Goal: Task Accomplishment & Management: Use online tool/utility

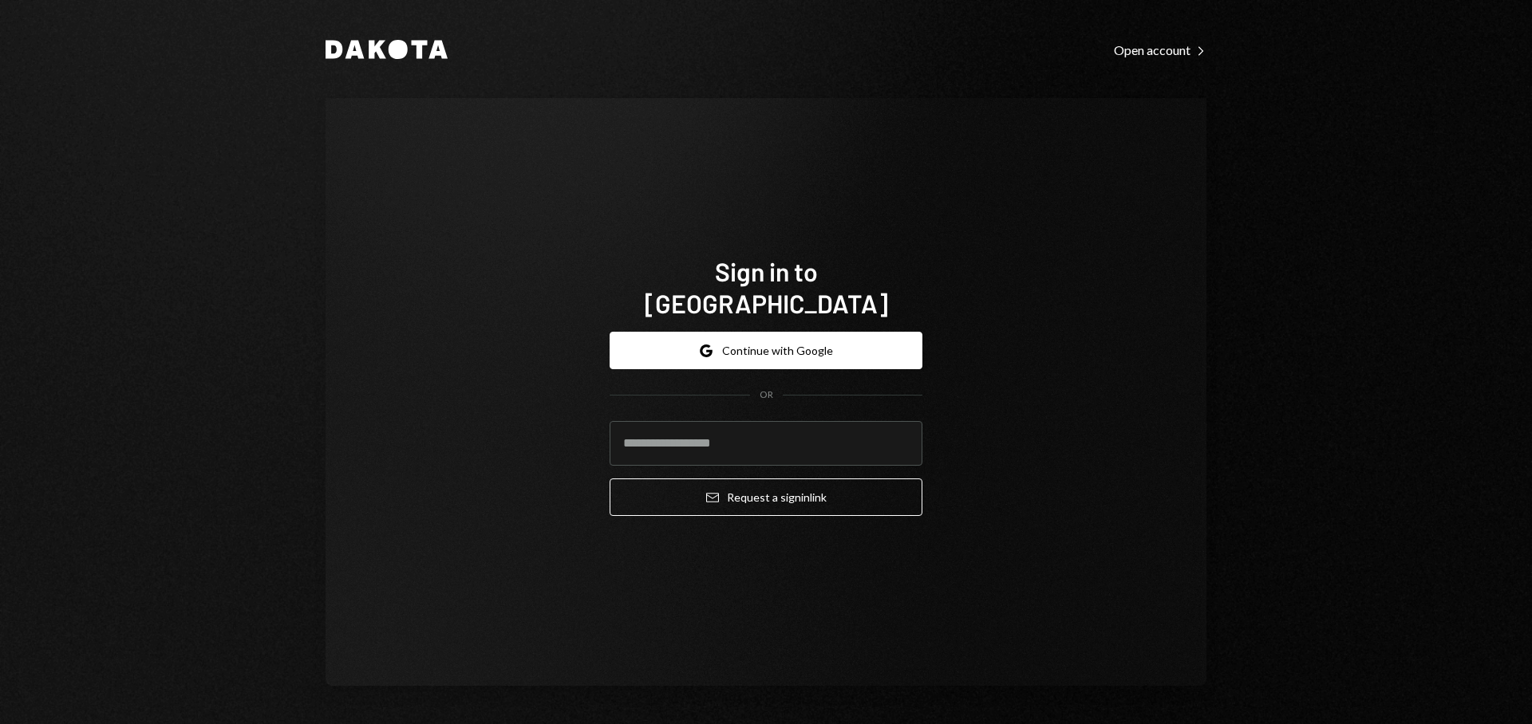
click at [0, 724] on com-1password-button at bounding box center [0, 724] width 0 height 0
type input "**********"
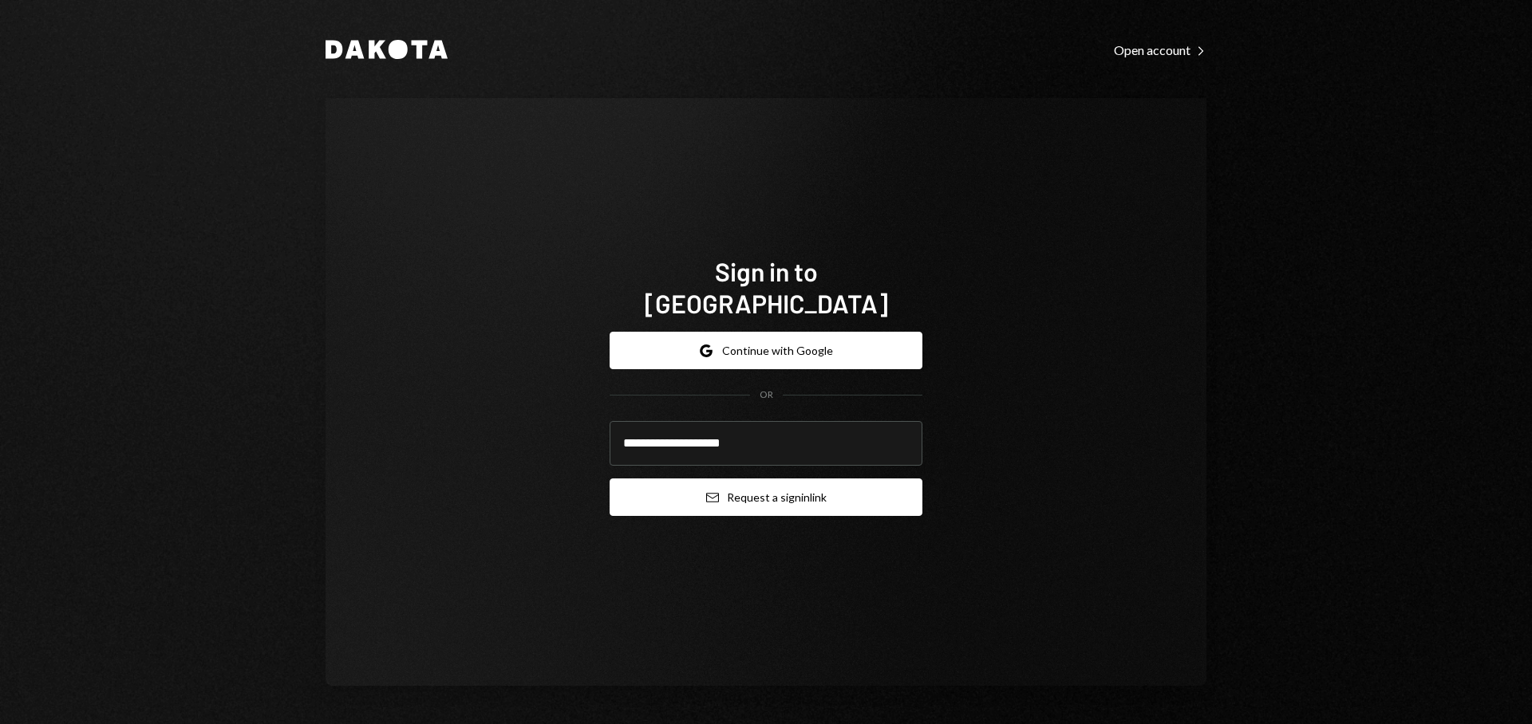
click at [740, 485] on button "Email Request a sign in link" at bounding box center [766, 497] width 313 height 37
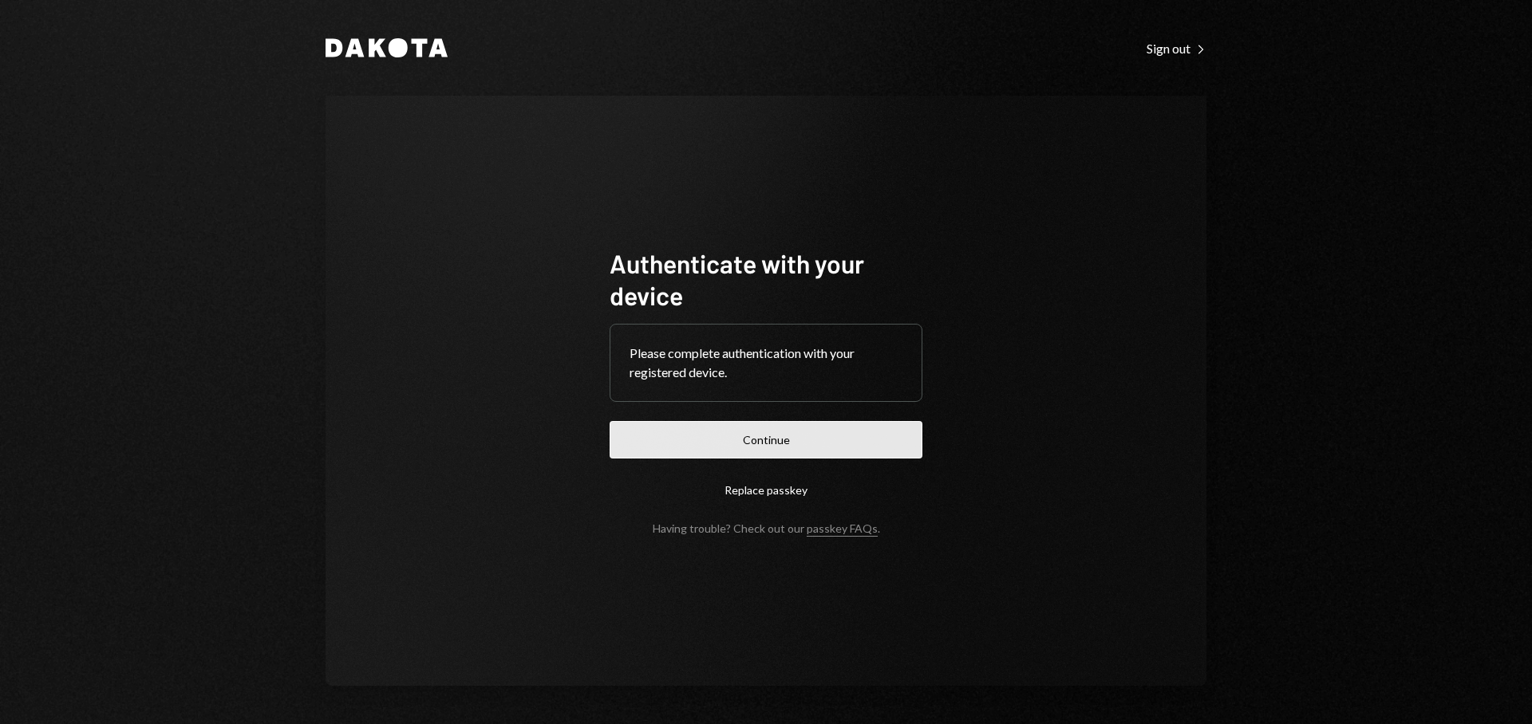
click at [836, 440] on button "Continue" at bounding box center [766, 439] width 313 height 37
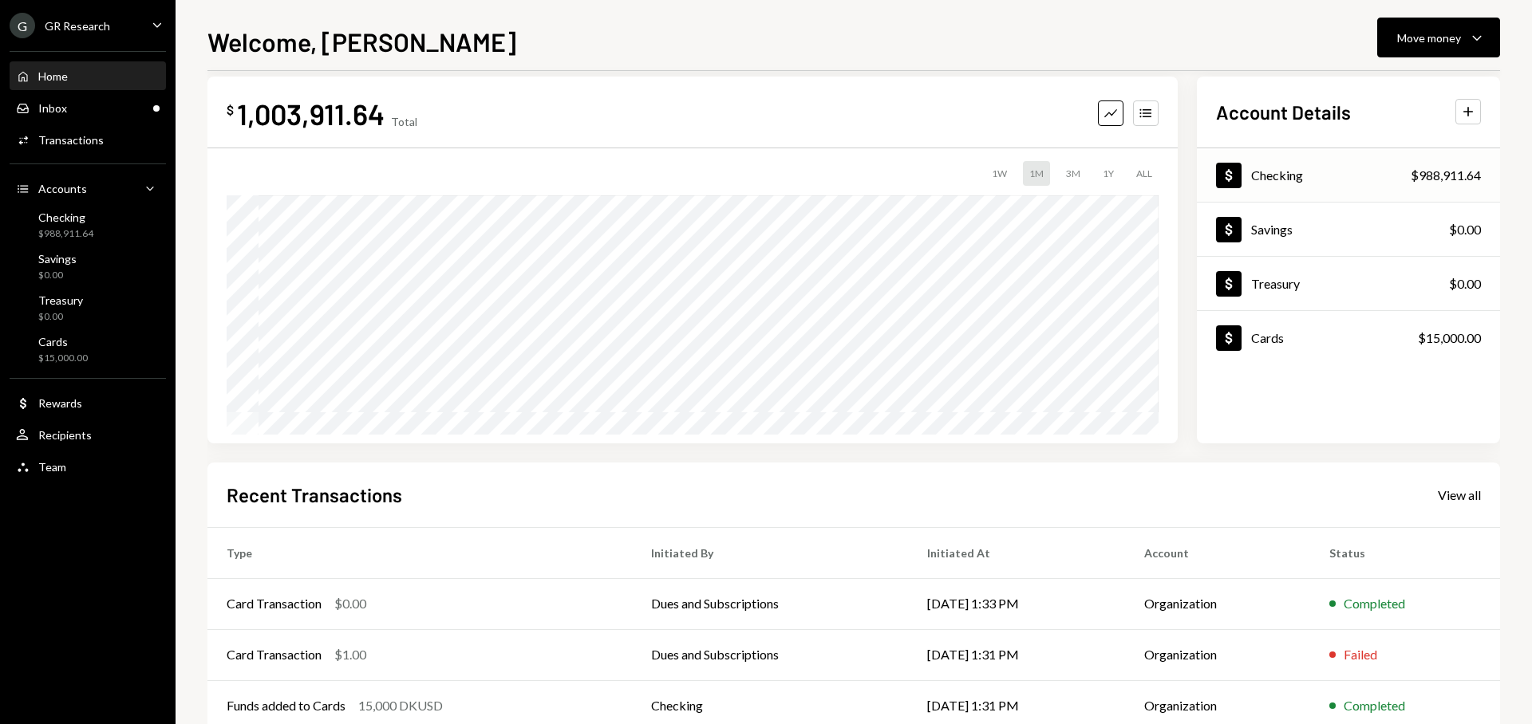
scroll to position [45, 0]
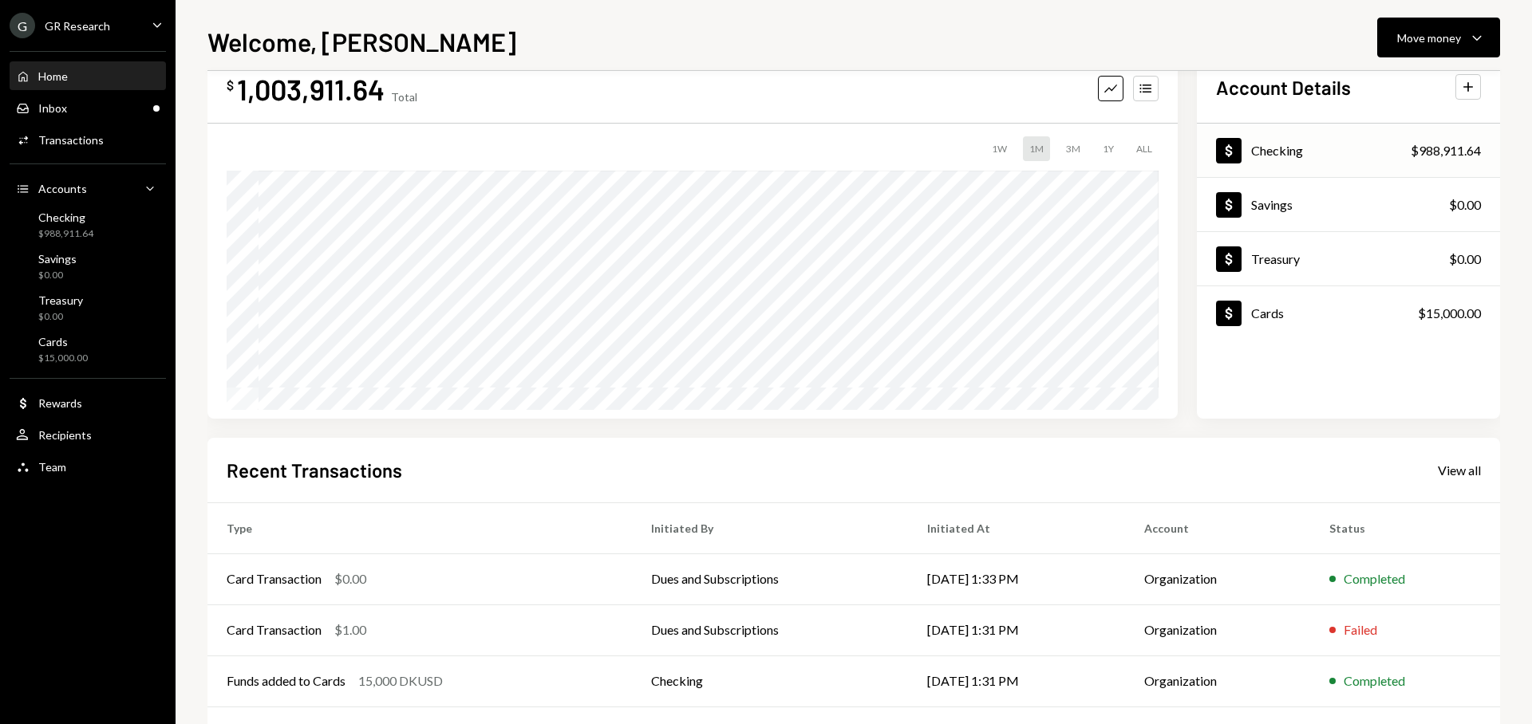
click at [1312, 146] on div "Dollar Checking $988,911.64" at bounding box center [1348, 151] width 303 height 52
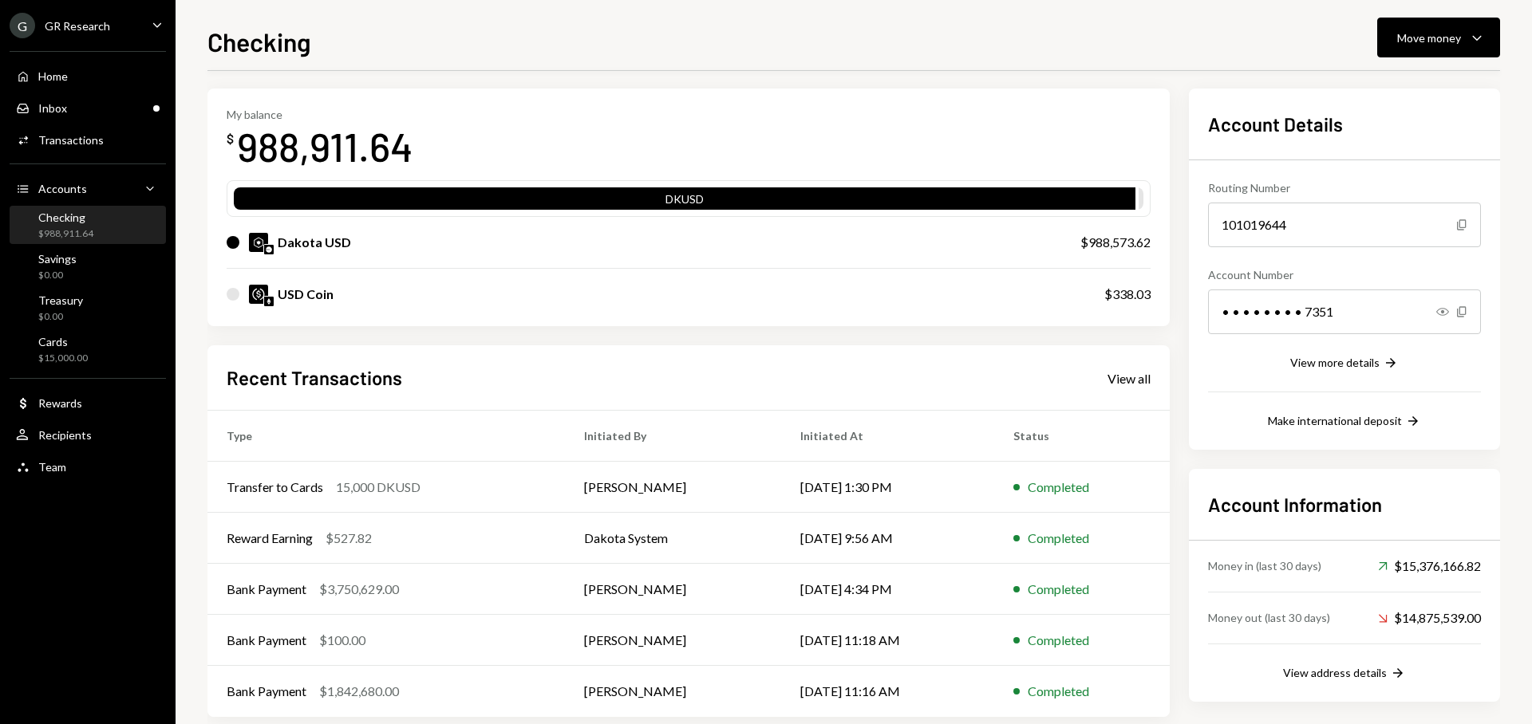
scroll to position [82, 0]
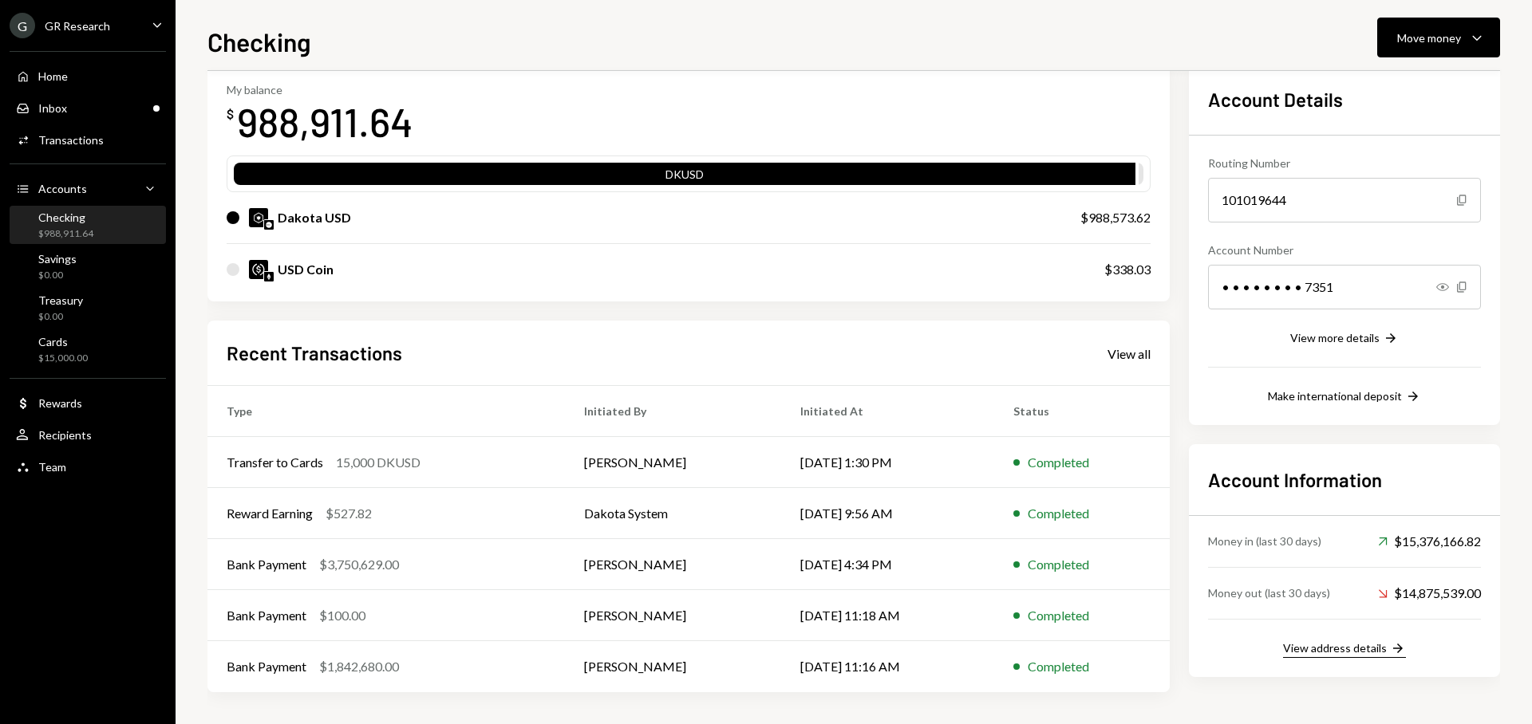
click at [1336, 645] on div "View address details" at bounding box center [1335, 648] width 104 height 14
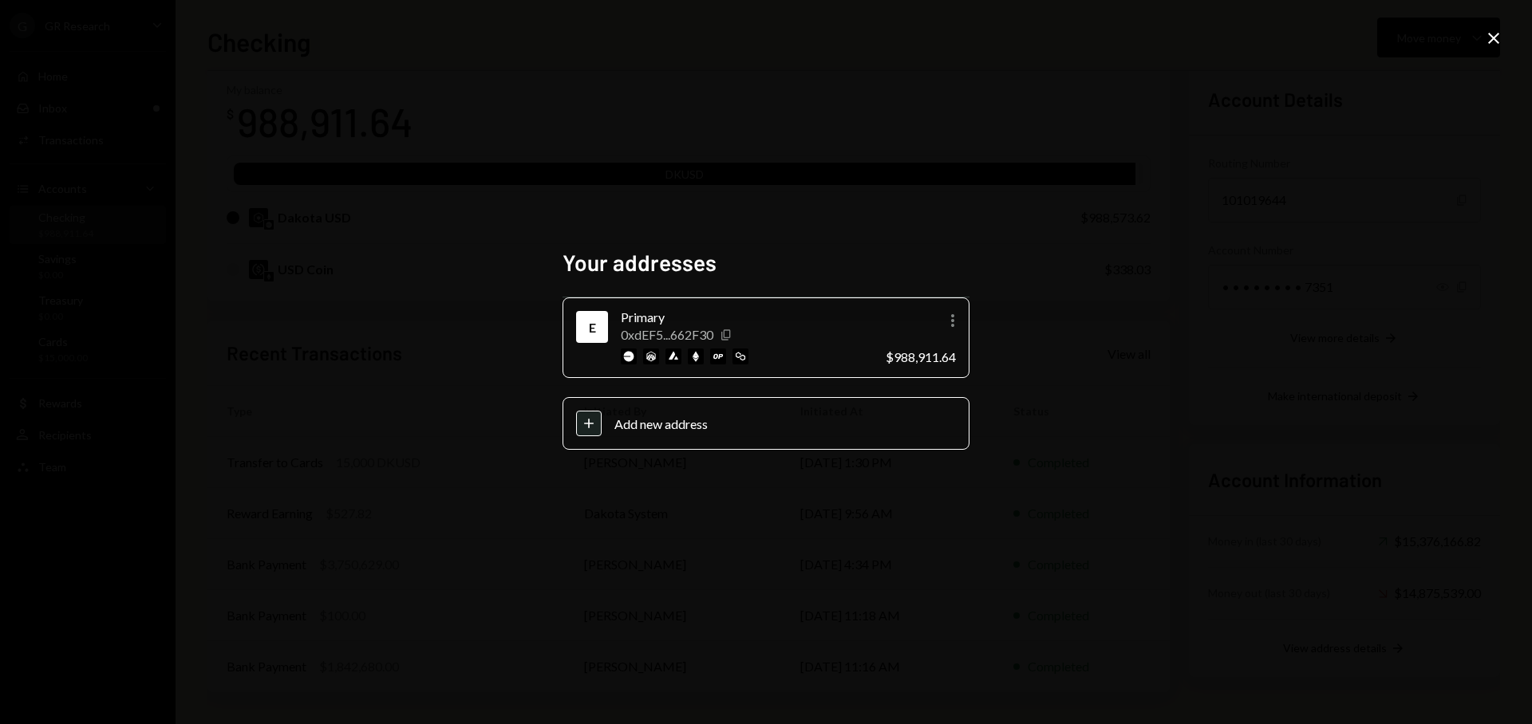
click at [731, 336] on icon "Copy" at bounding box center [726, 335] width 13 height 13
click at [1486, 46] on icon "Close" at bounding box center [1493, 38] width 19 height 19
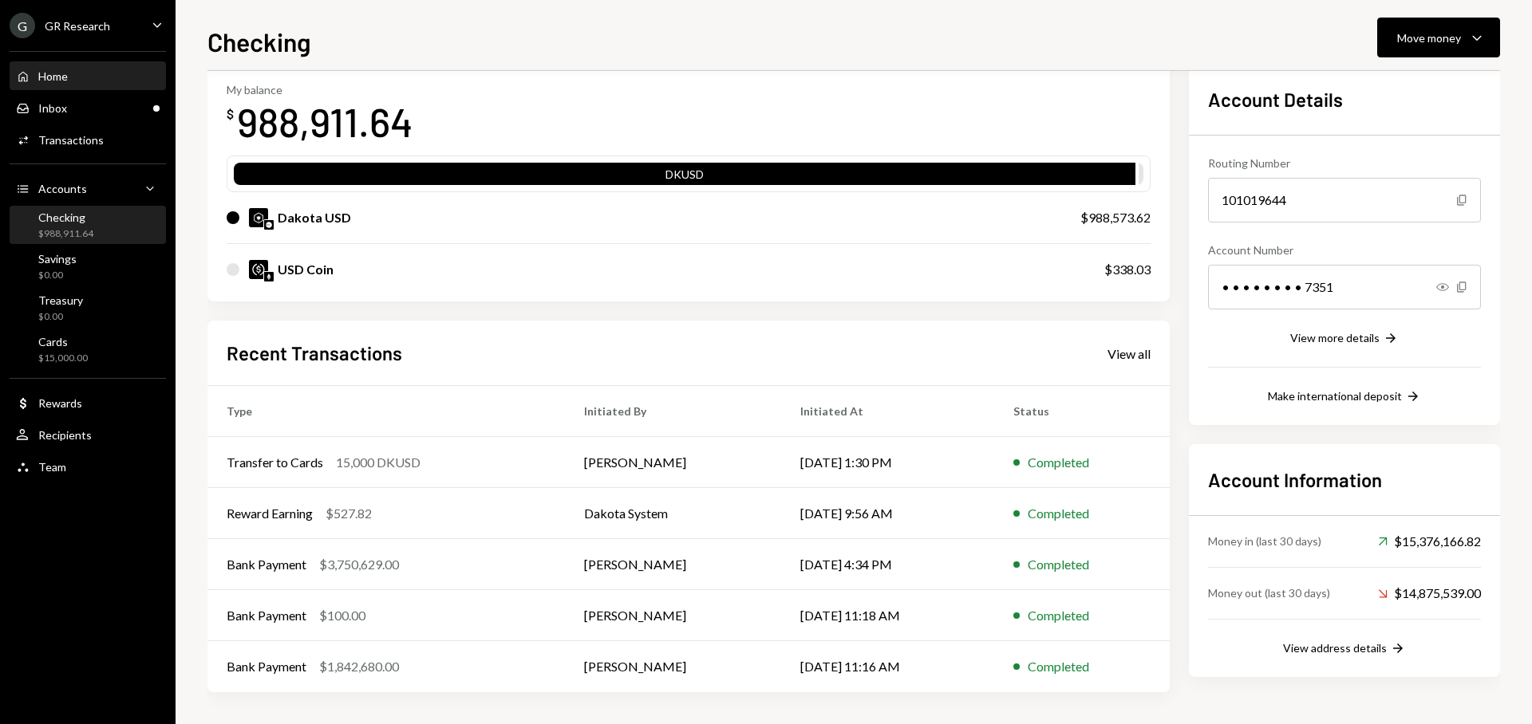
click at [56, 79] on div "Home" at bounding box center [53, 76] width 30 height 14
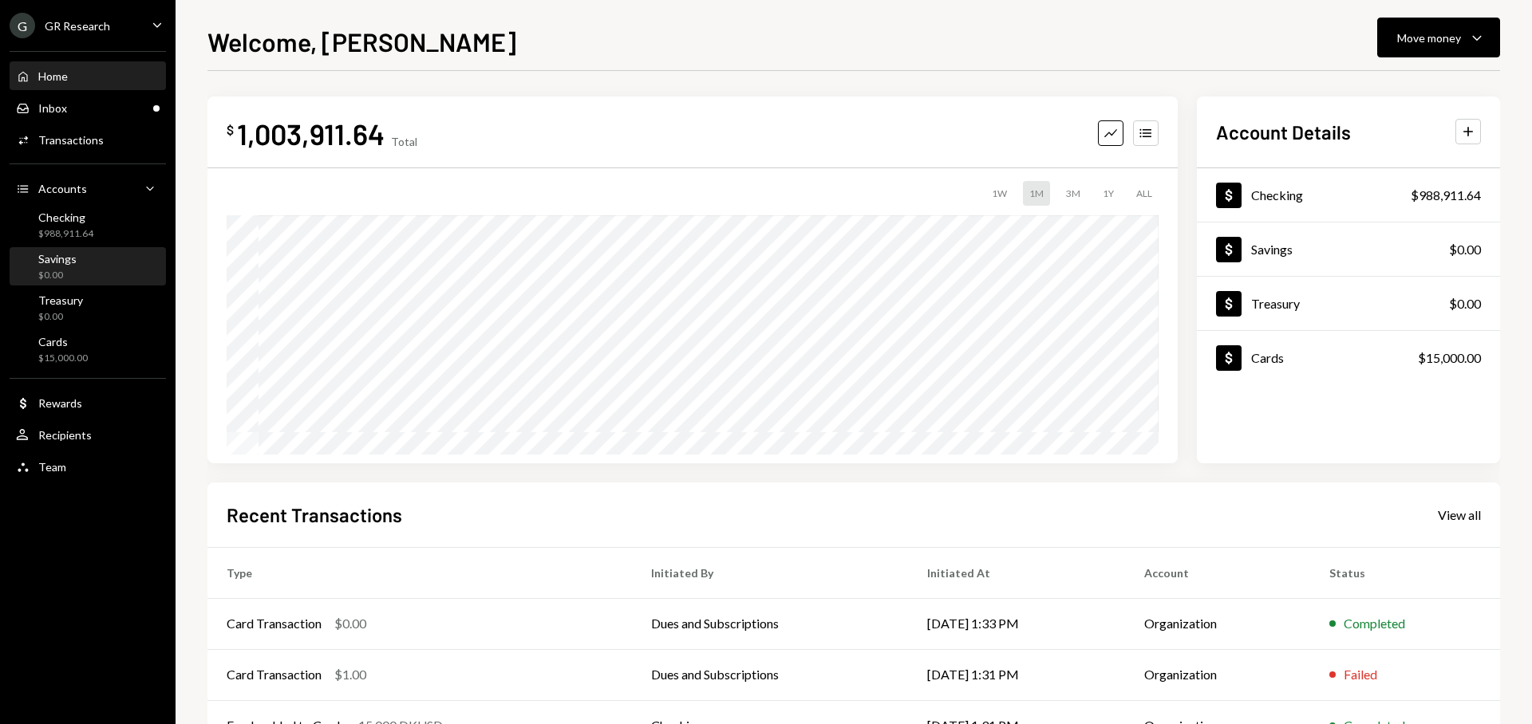
click at [83, 257] on div "Savings $0.00" at bounding box center [88, 267] width 144 height 30
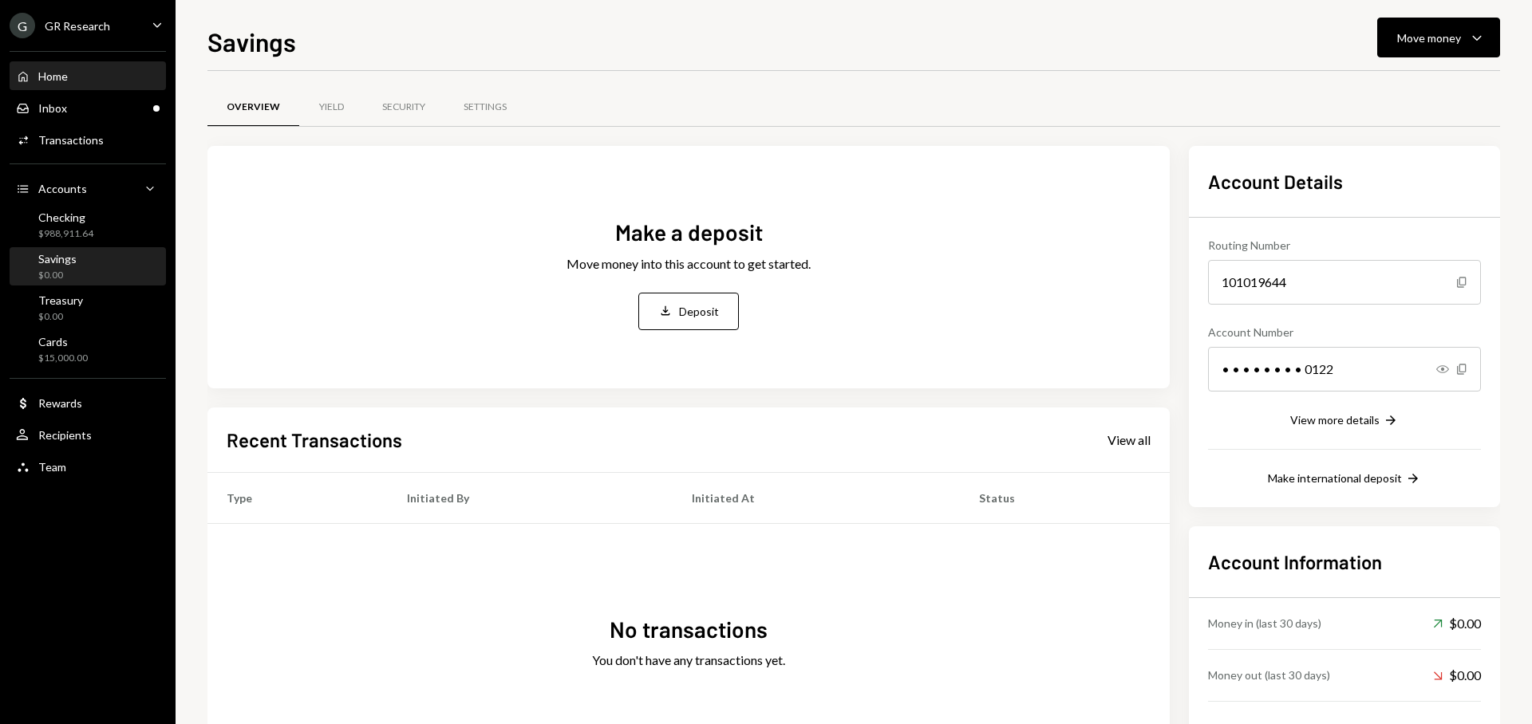
click at [57, 84] on div "Home Home" at bounding box center [88, 76] width 144 height 27
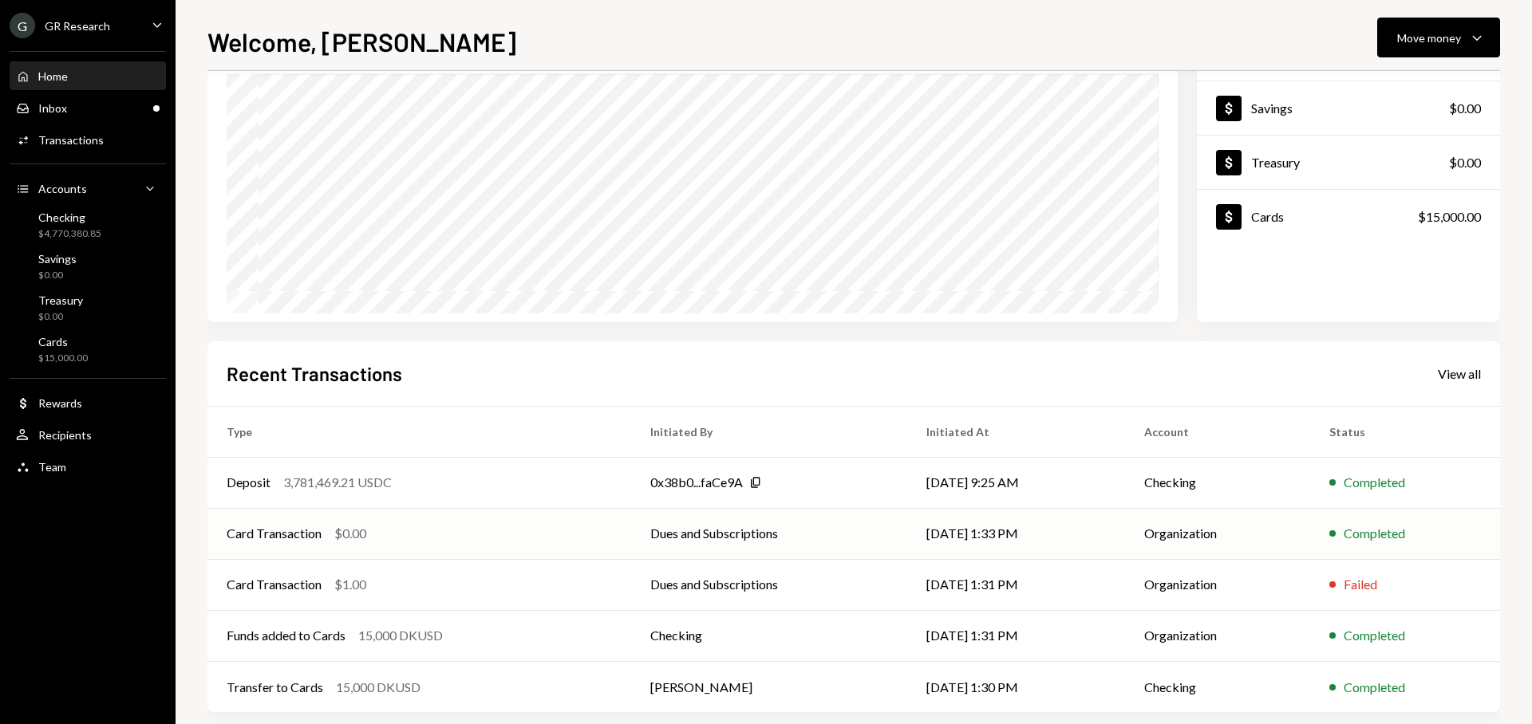
scroll to position [161, 0]
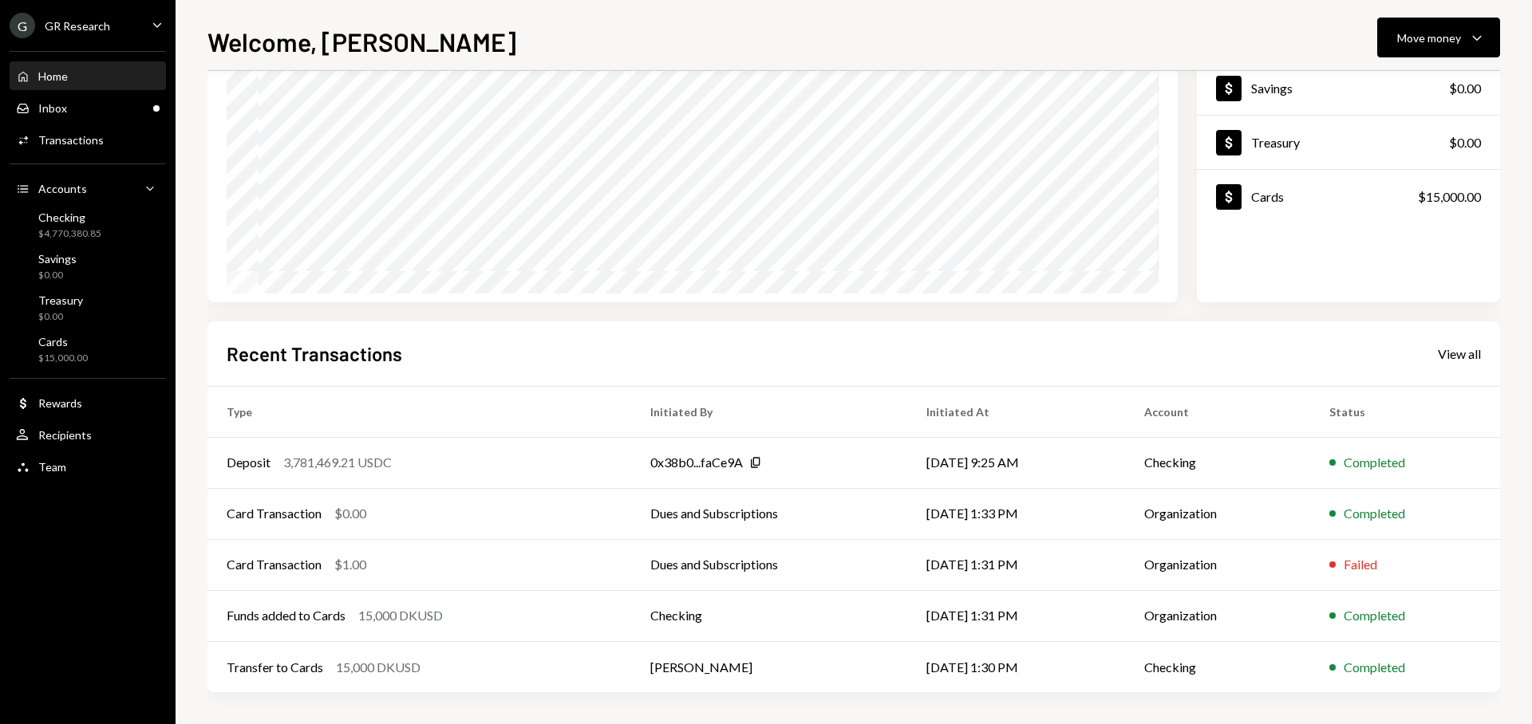
click at [77, 76] on div "Home Home" at bounding box center [88, 76] width 144 height 14
click at [83, 233] on div "$4,770,380.85" at bounding box center [69, 234] width 63 height 14
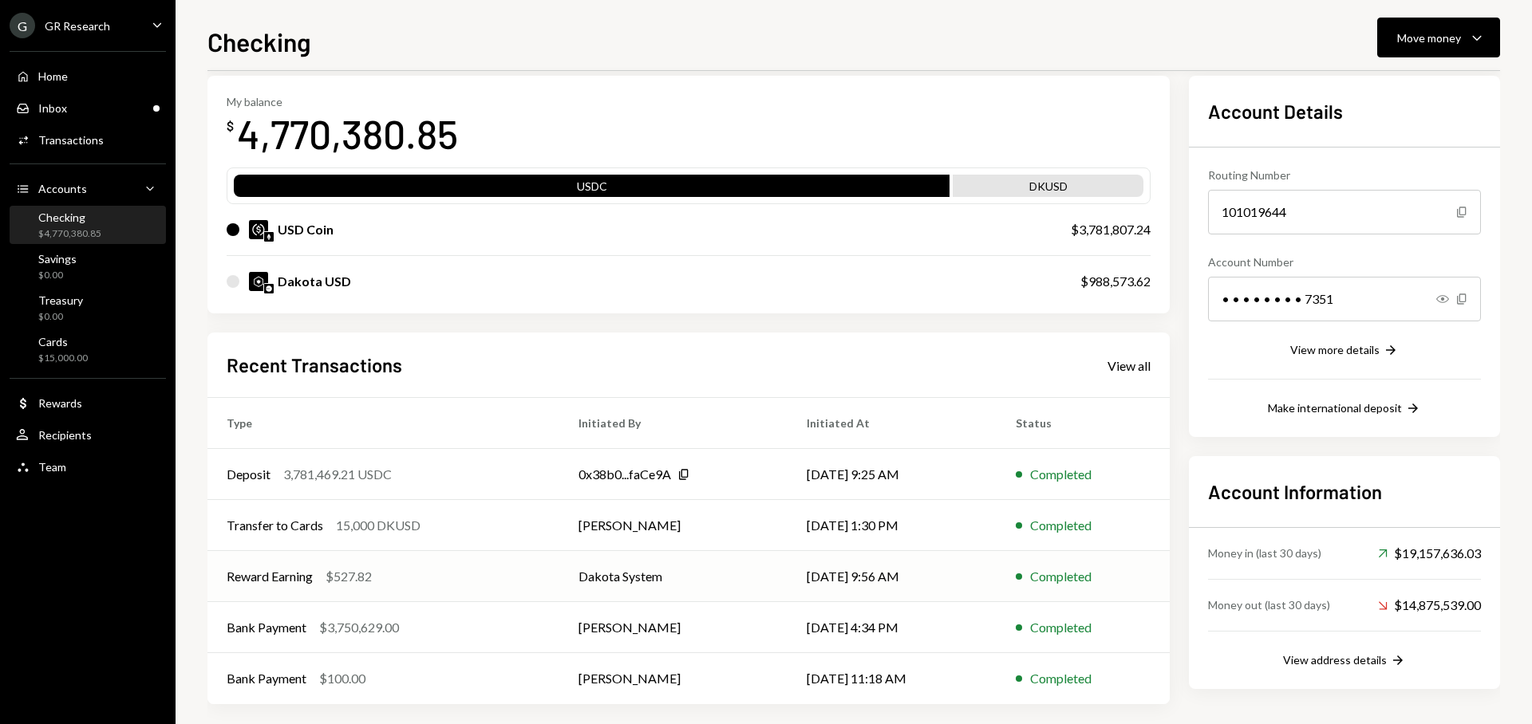
scroll to position [82, 0]
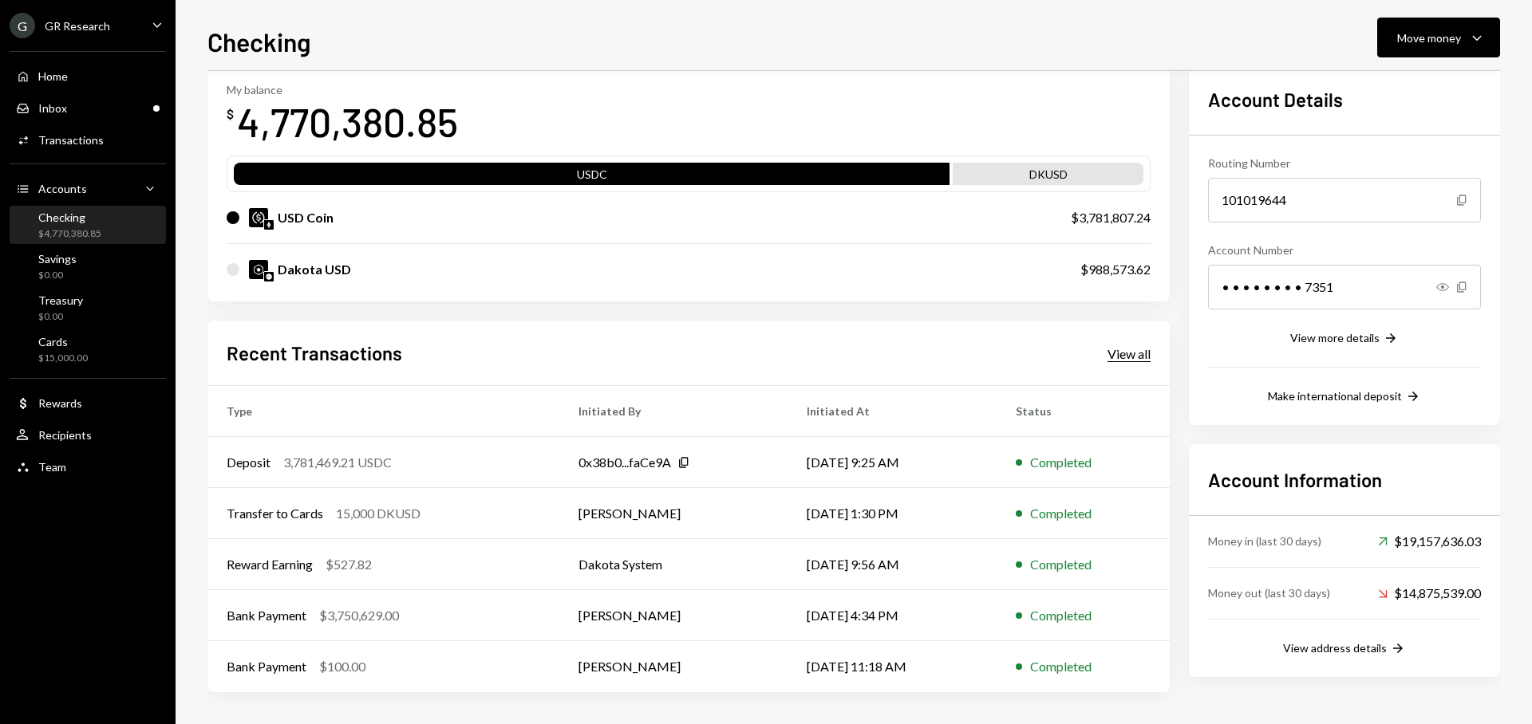
click at [1118, 359] on div "View all" at bounding box center [1128, 354] width 43 height 16
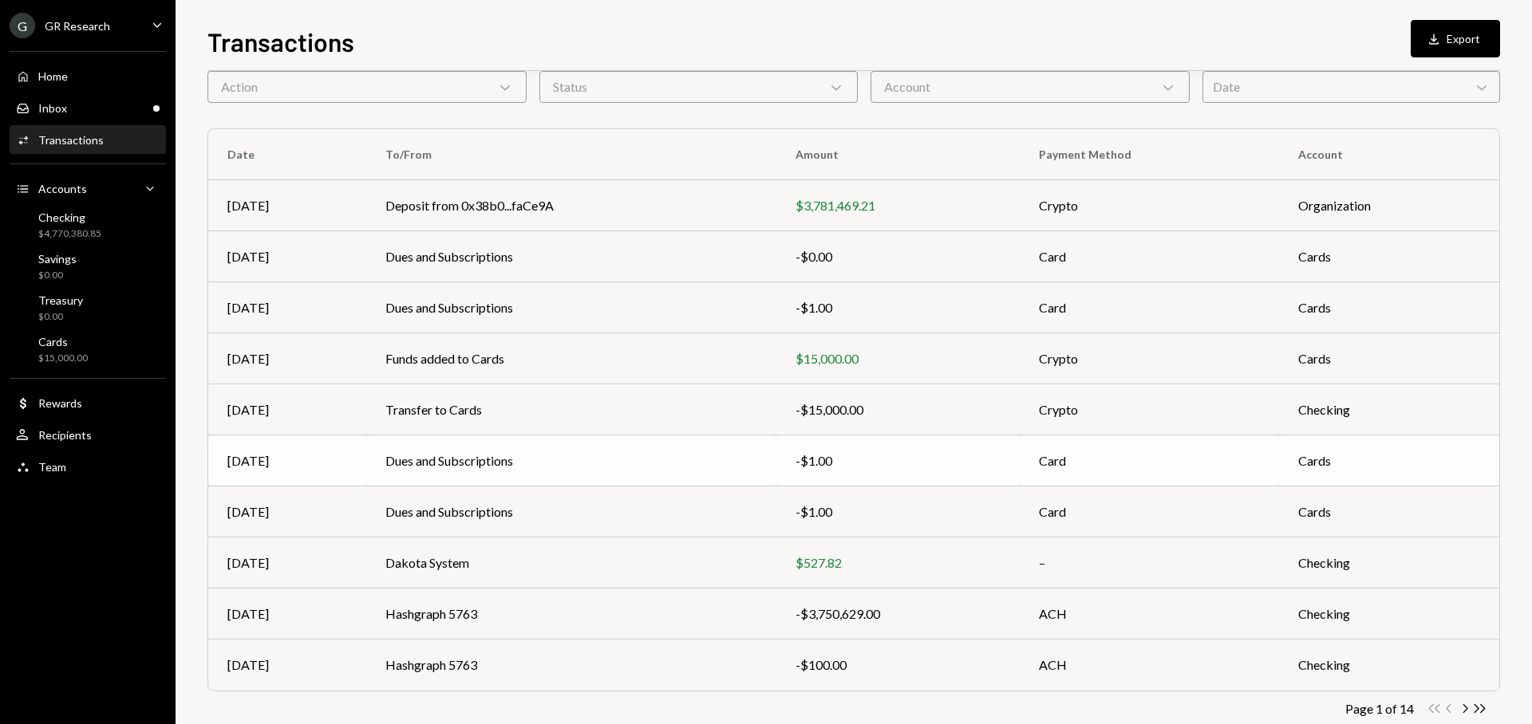
scroll to position [109, 0]
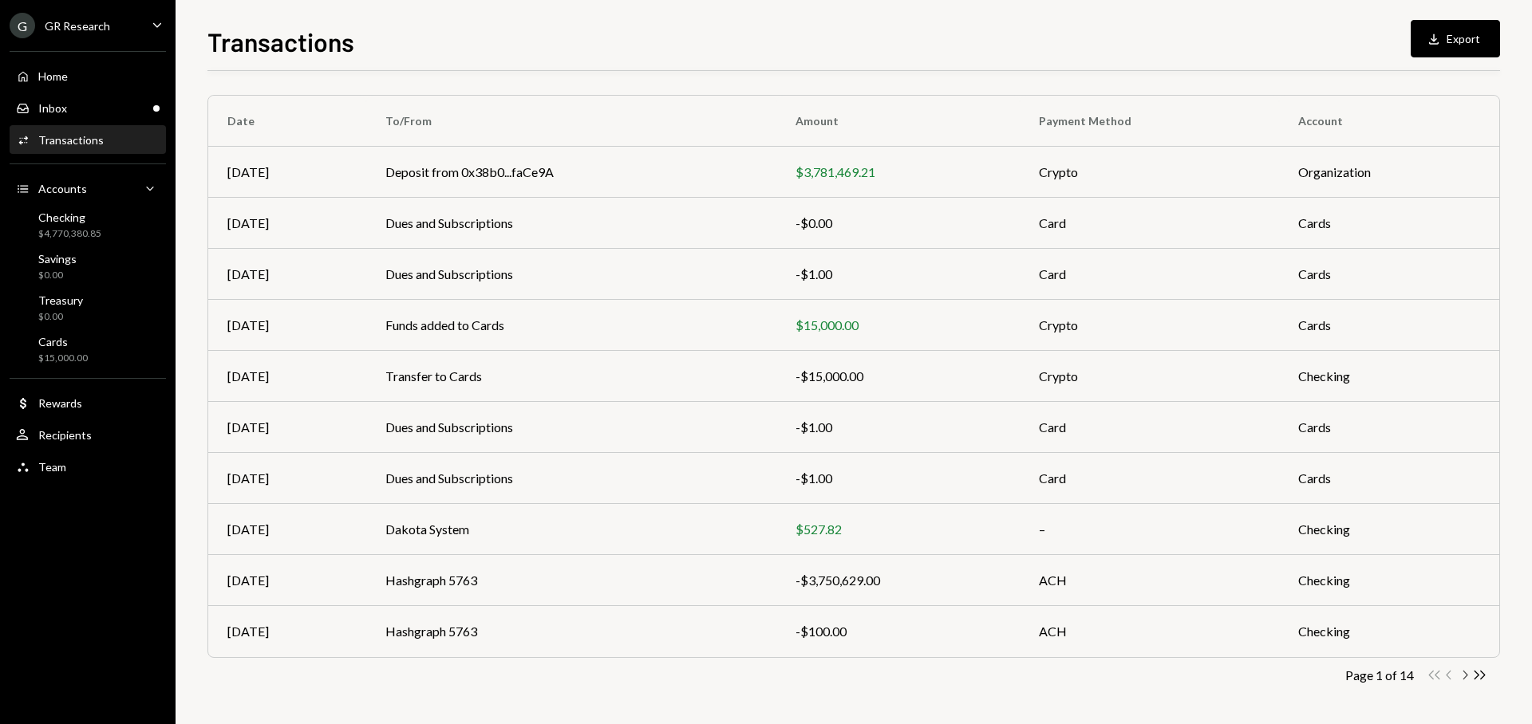
click at [1463, 676] on icon "Chevron Right" at bounding box center [1464, 675] width 15 height 15
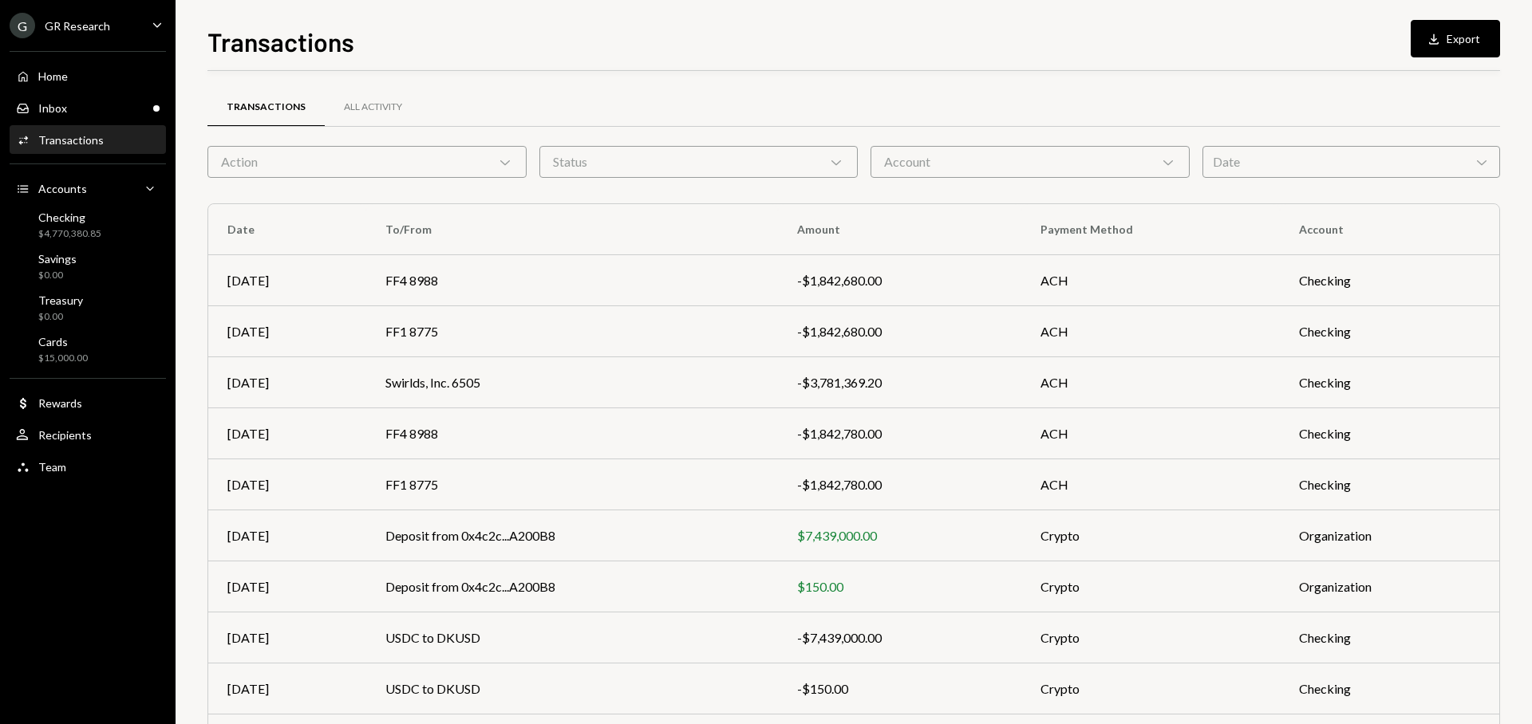
scroll to position [109, 0]
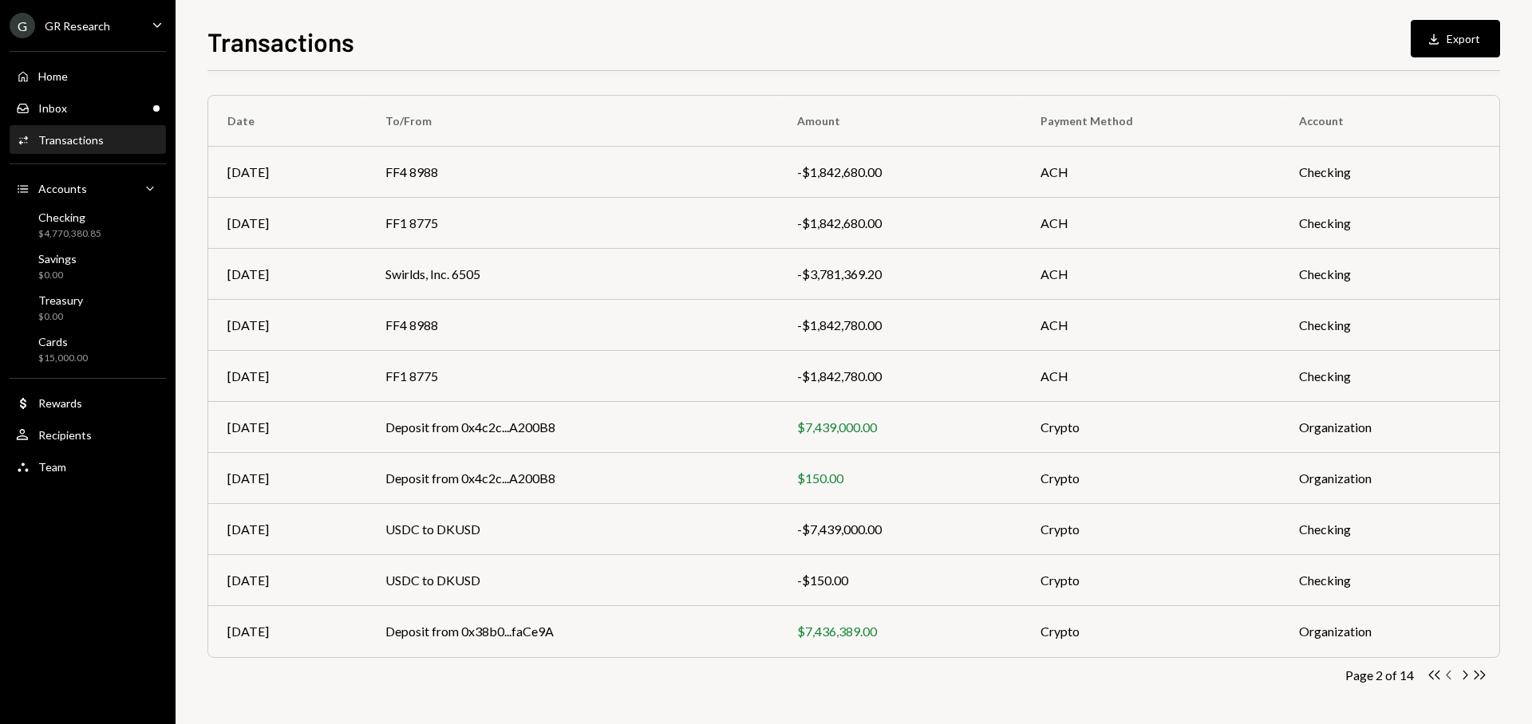
click at [1446, 677] on icon "Chevron Left" at bounding box center [1449, 675] width 15 height 15
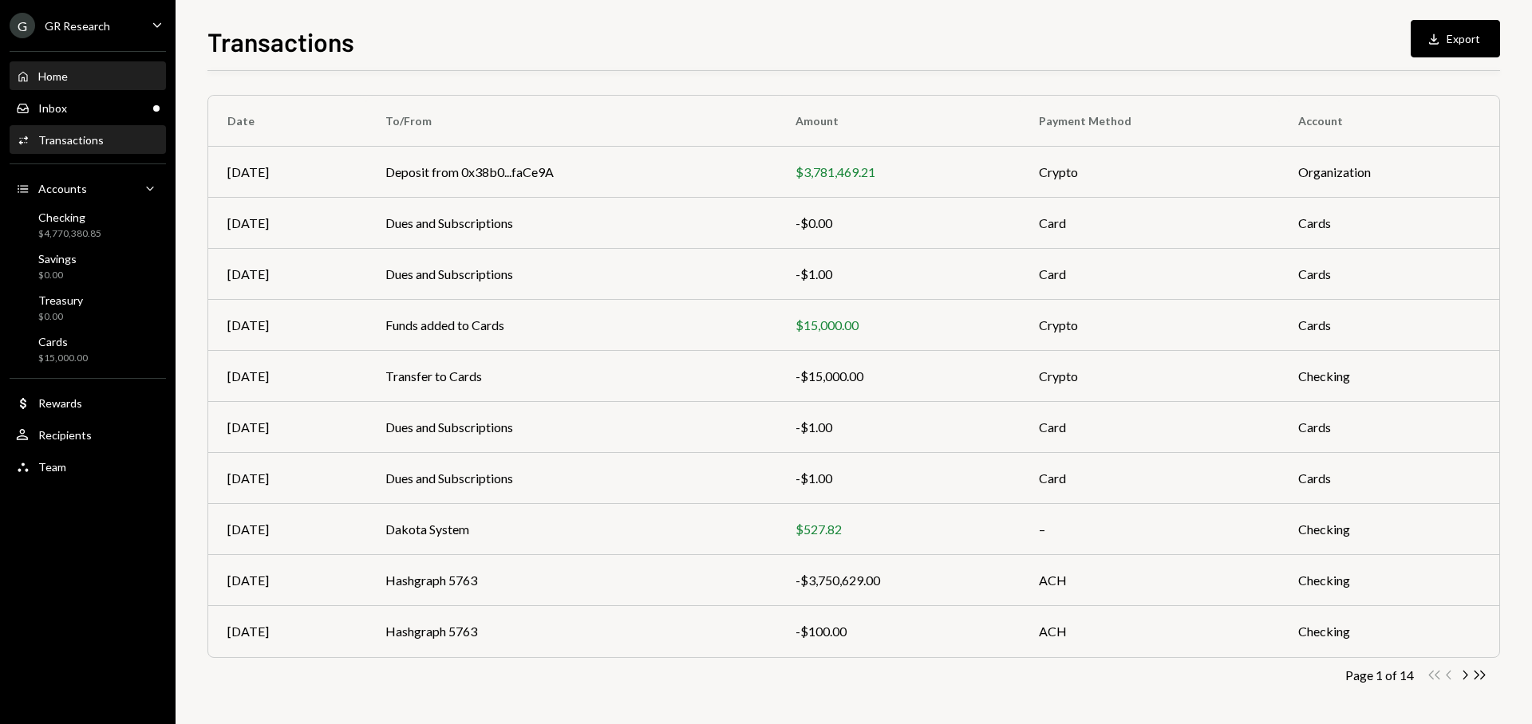
click at [65, 76] on div "Home" at bounding box center [53, 76] width 30 height 14
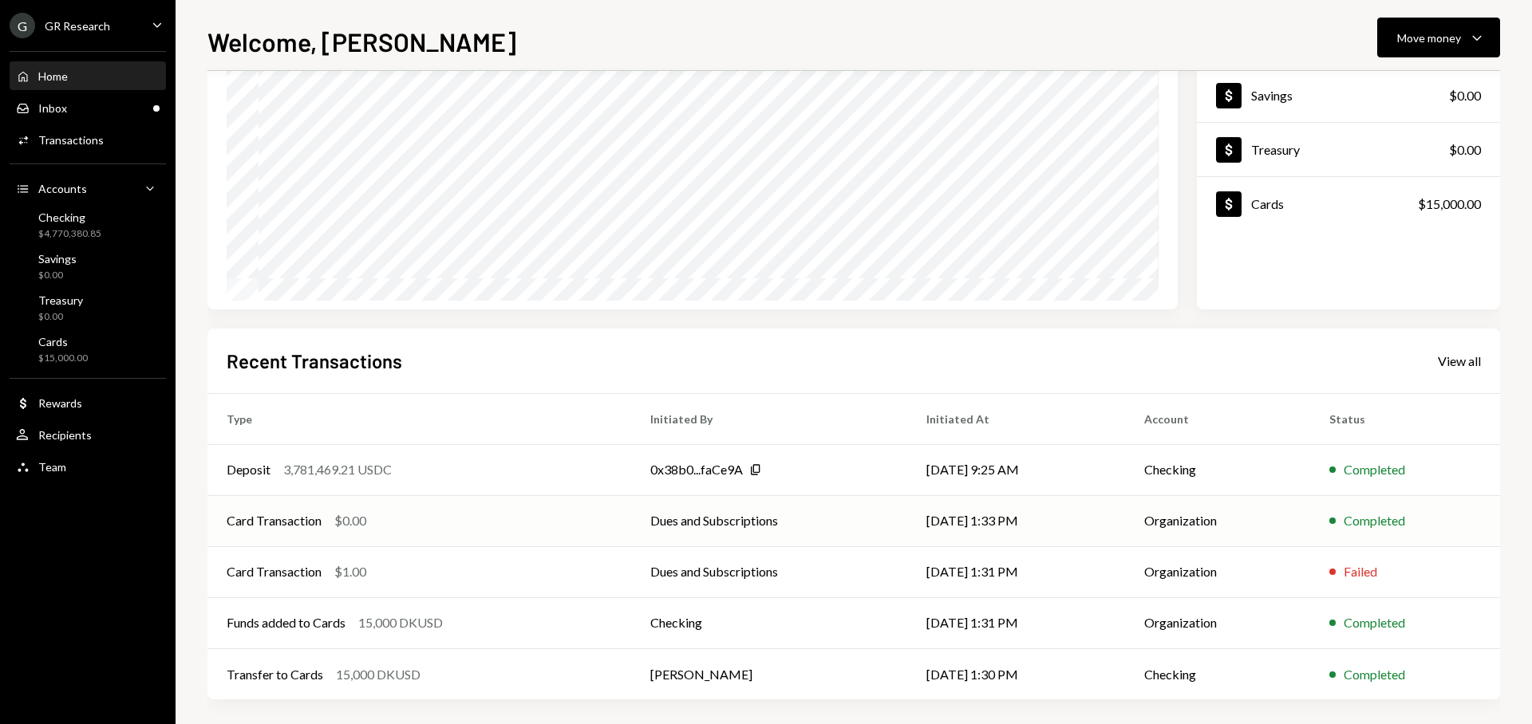
scroll to position [161, 0]
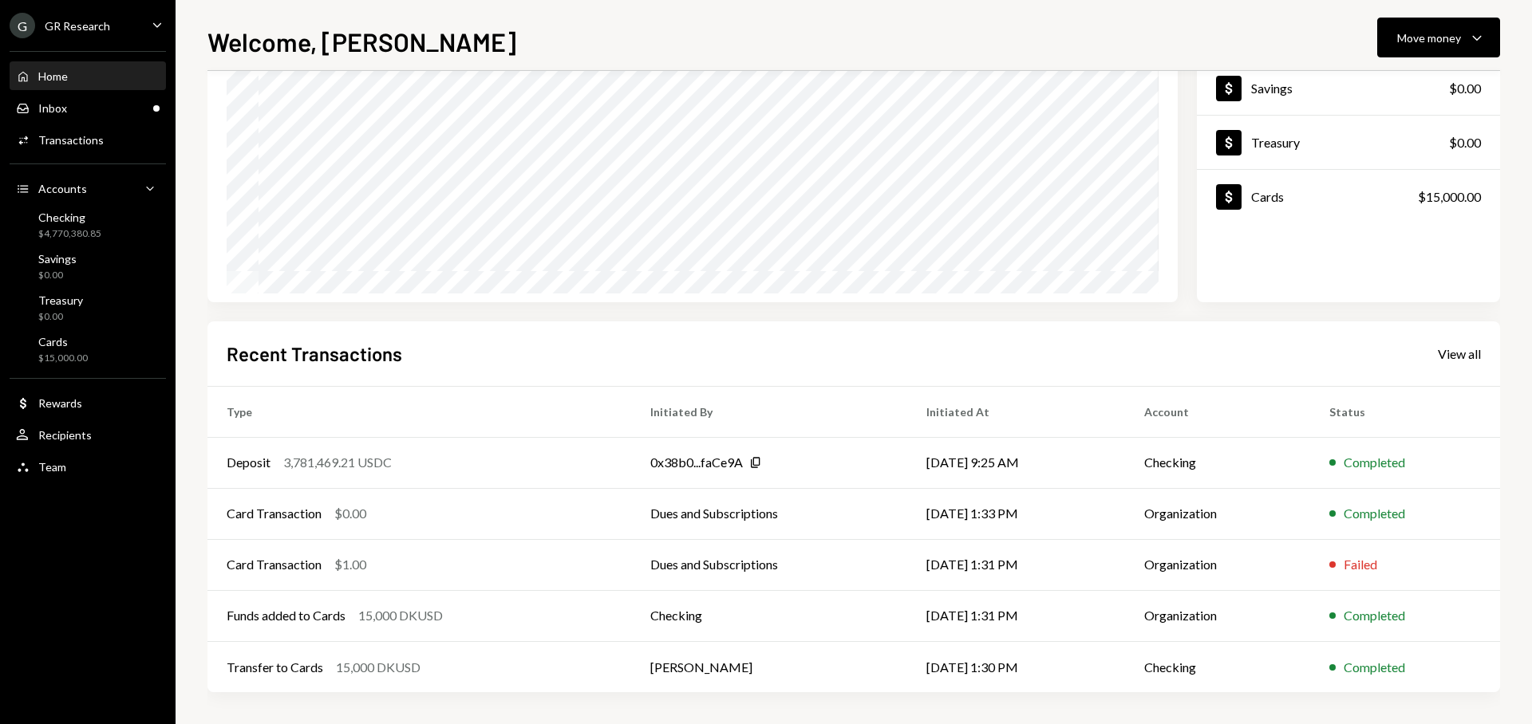
click at [1457, 363] on div "Recent Transactions View all" at bounding box center [854, 354] width 1254 height 26
click at [1456, 359] on div "View all" at bounding box center [1459, 354] width 43 height 16
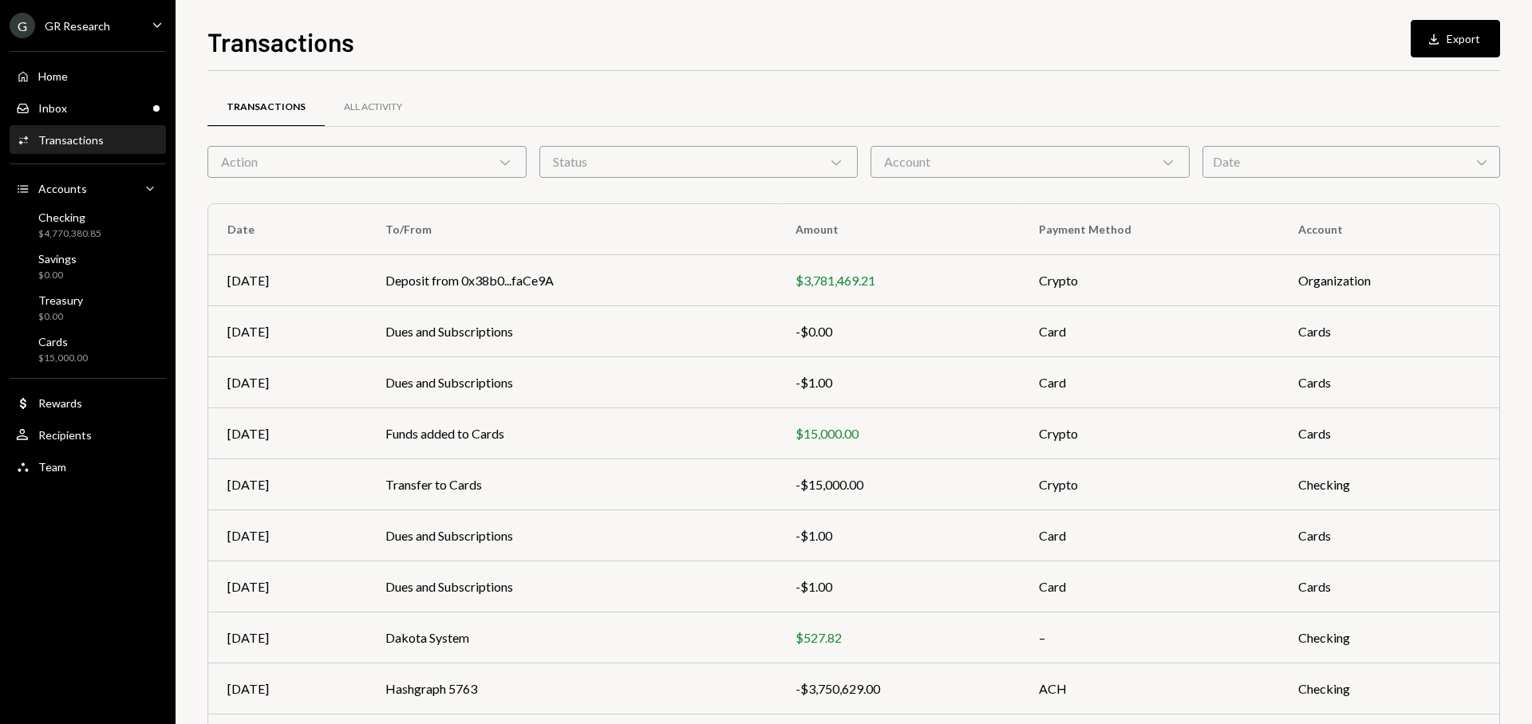
click at [787, 157] on div "Status Chevron Down" at bounding box center [698, 162] width 319 height 32
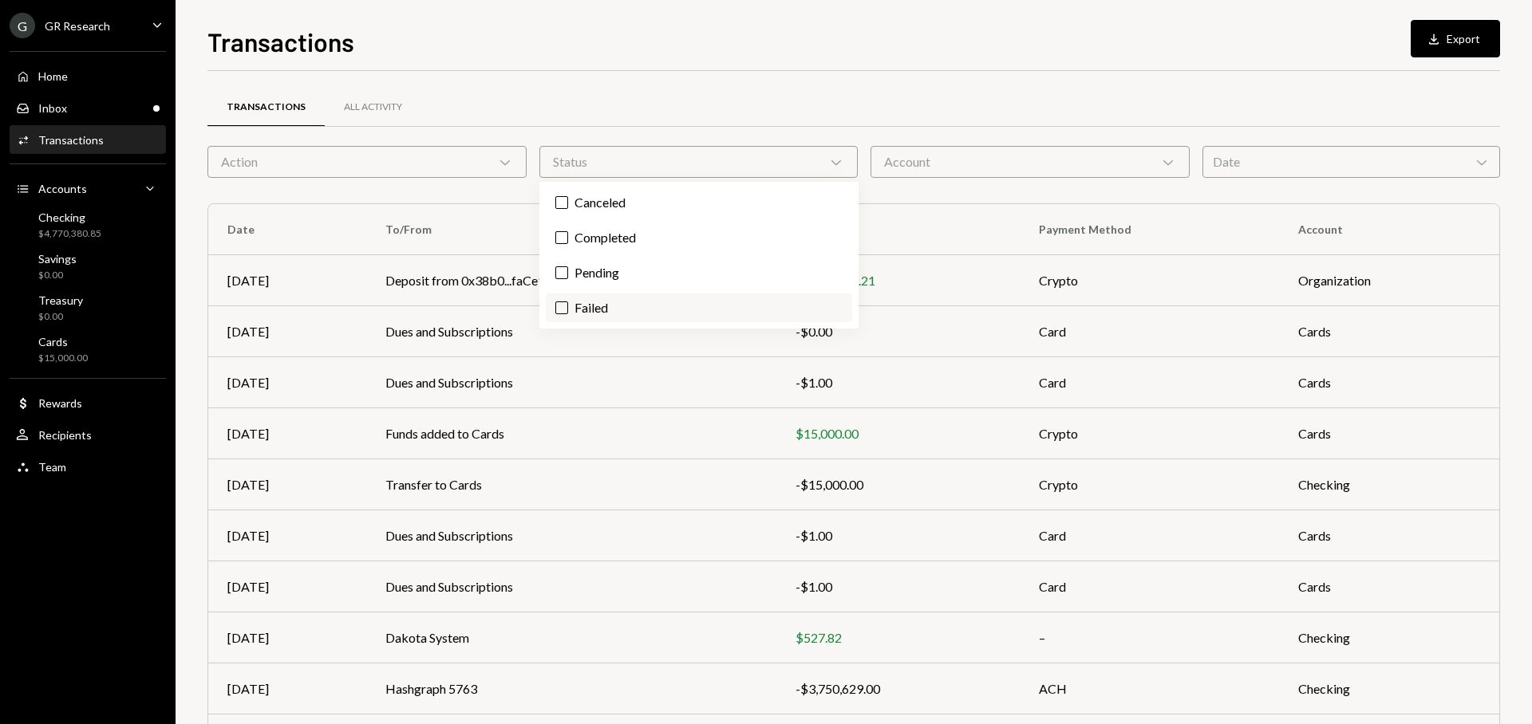
click at [579, 310] on label "Failed" at bounding box center [699, 308] width 306 height 29
click at [568, 310] on button "Failed" at bounding box center [561, 308] width 13 height 13
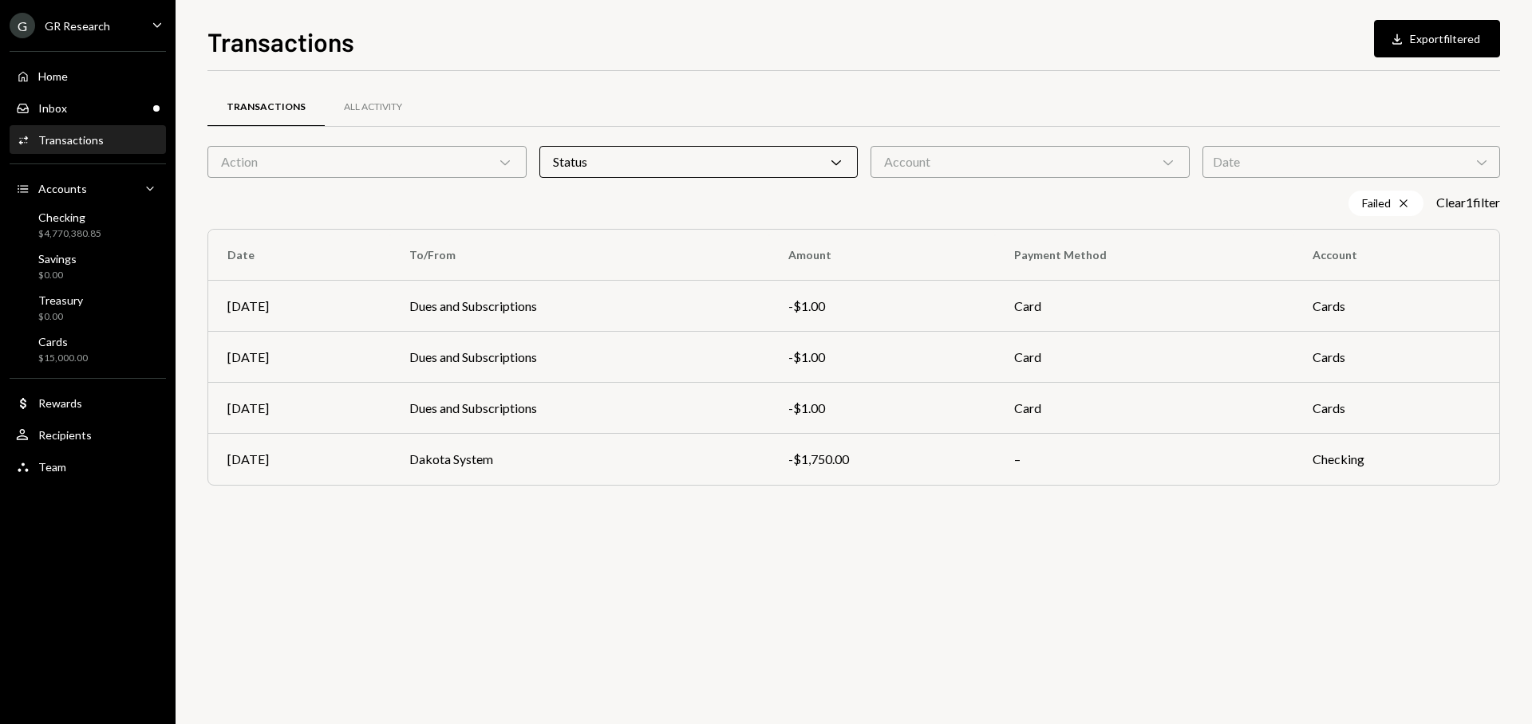
click at [811, 594] on div "Transactions All Activity Action Chevron Down Status Chevron Down Account Chevr…" at bounding box center [853, 397] width 1293 height 653
click at [759, 168] on div "Status Chevron Down" at bounding box center [698, 162] width 319 height 32
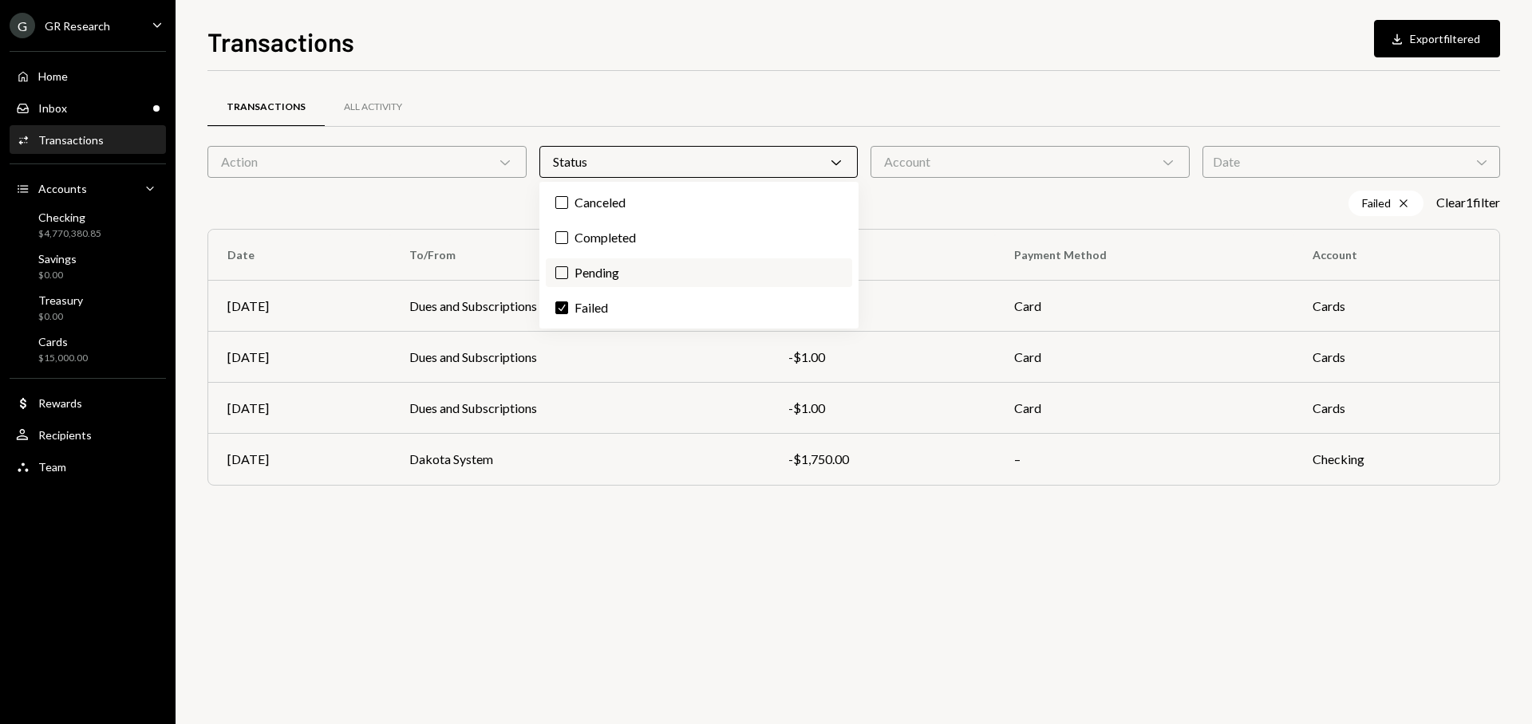
click at [578, 275] on label "Pending" at bounding box center [699, 273] width 306 height 29
click at [568, 275] on button "Pending" at bounding box center [561, 272] width 13 height 13
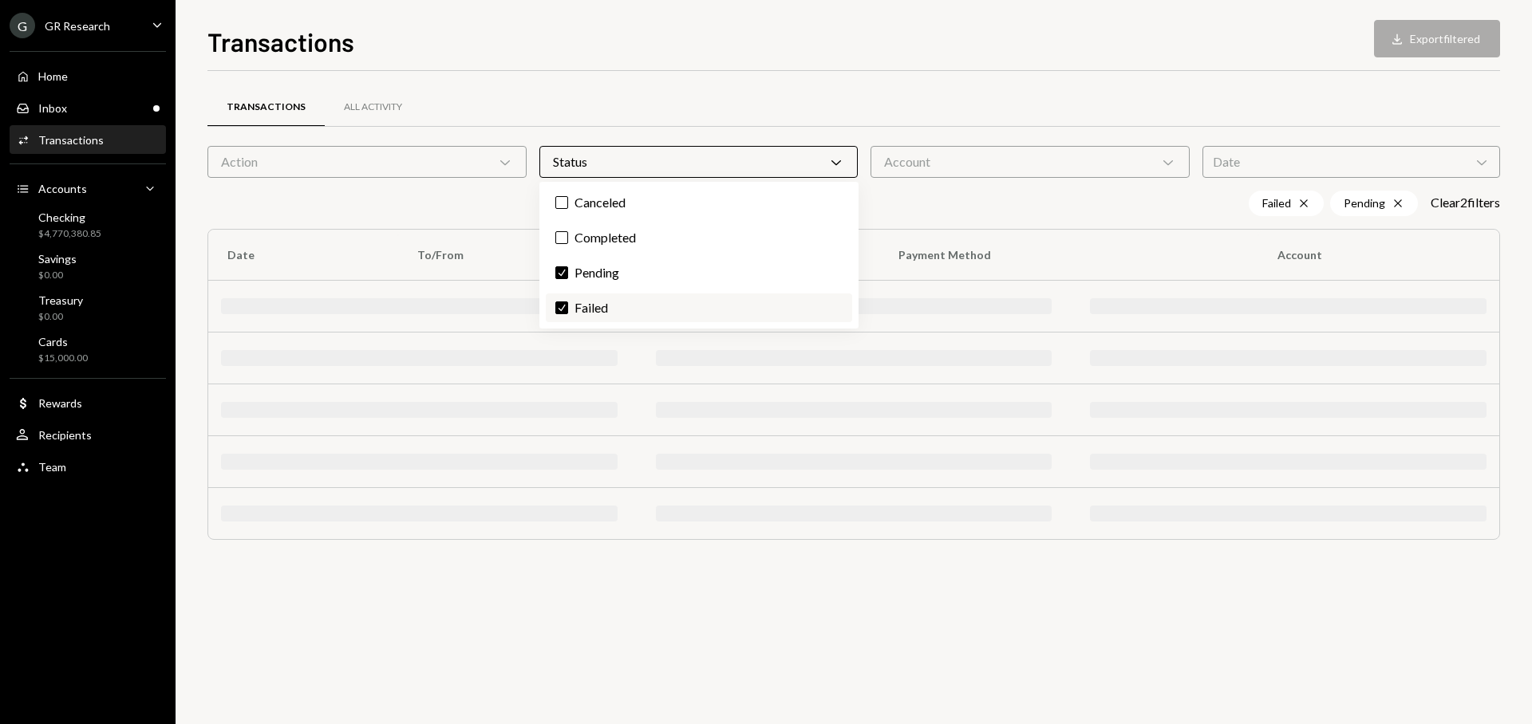
click at [566, 309] on button "Check" at bounding box center [561, 308] width 13 height 13
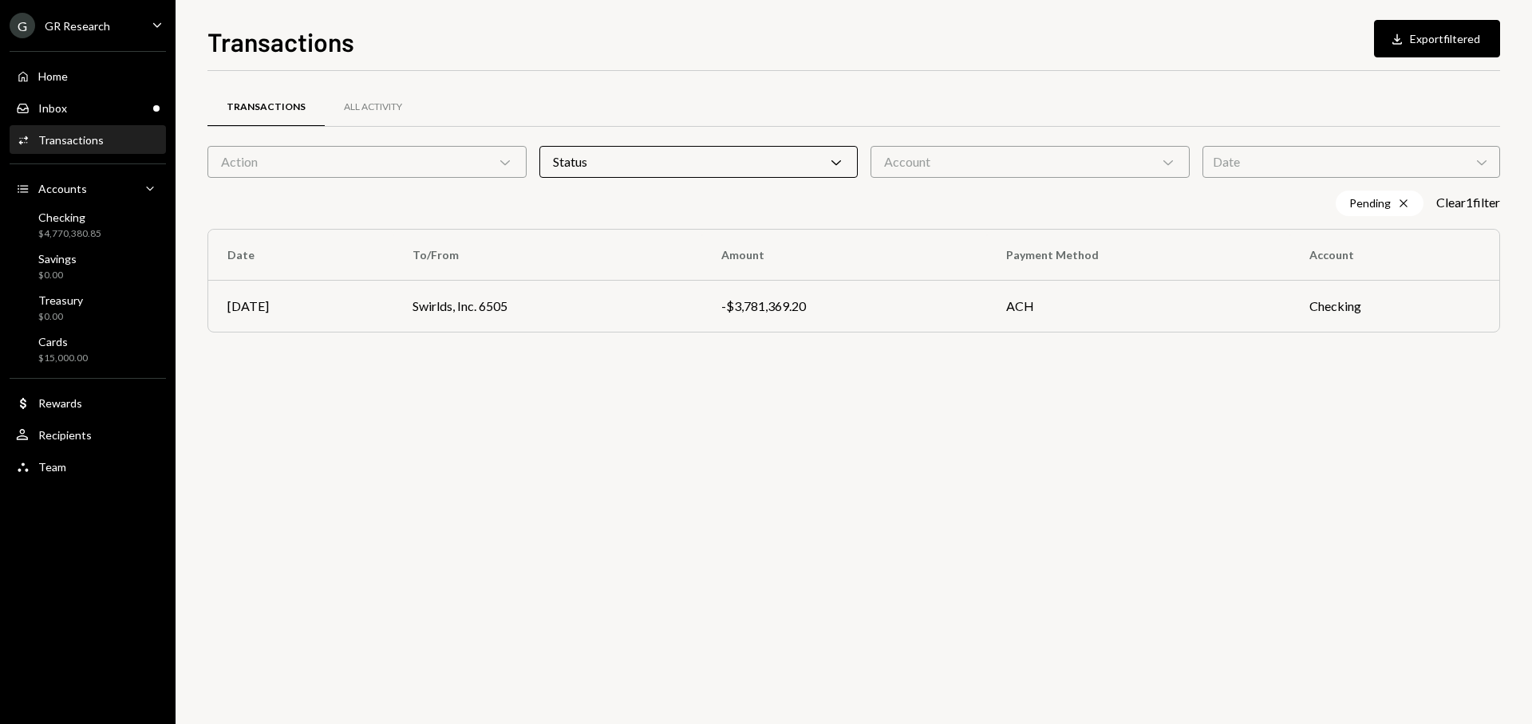
click at [804, 578] on div "Transactions All Activity Action Chevron Down Status Chevron Down Account Chevr…" at bounding box center [853, 397] width 1293 height 653
click at [720, 311] on td "-$3,781,369.20" at bounding box center [844, 306] width 285 height 51
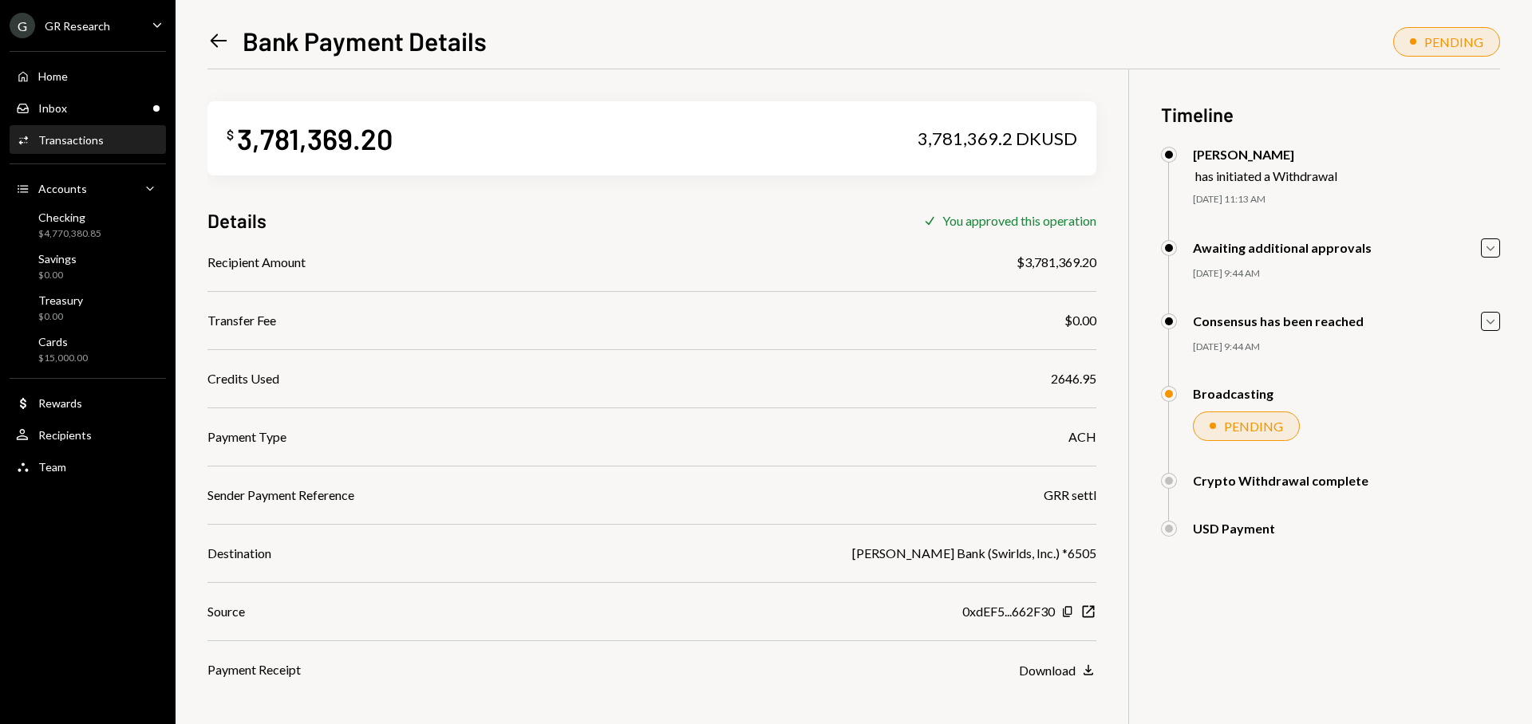
drag, startPoint x: 926, startPoint y: 136, endPoint x: 1014, endPoint y: 139, distance: 88.6
click at [1014, 139] on div "3,781,369.2 DKUSD" at bounding box center [998, 139] width 160 height 22
click at [990, 144] on div "3,781,369.2 DKUSD" at bounding box center [998, 139] width 160 height 22
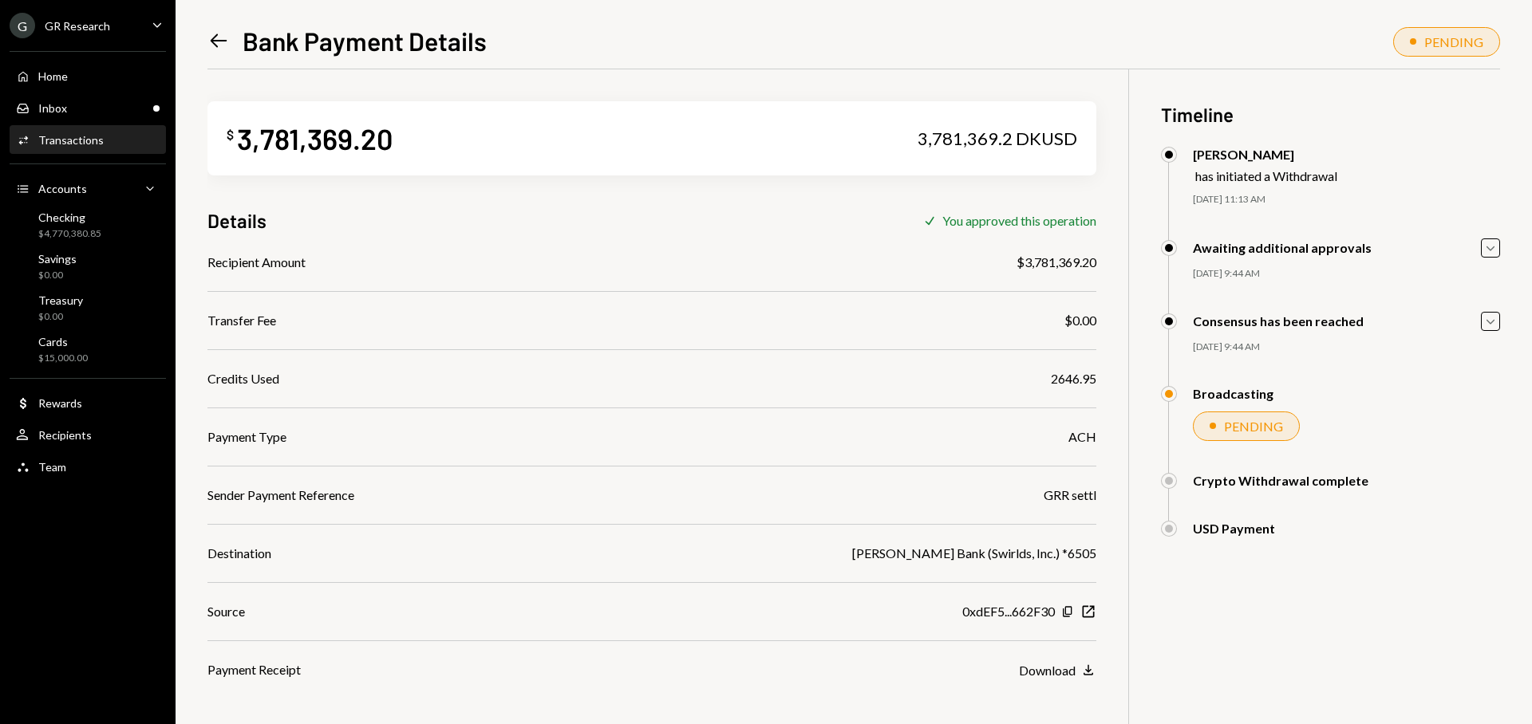
click at [990, 136] on div "3,781,369.2 DKUSD" at bounding box center [998, 139] width 160 height 22
click at [926, 136] on div "3,781,369.2 DKUSD" at bounding box center [998, 139] width 160 height 22
copy div "3,781,369.2"
click at [89, 78] on div "Home Home" at bounding box center [88, 76] width 144 height 14
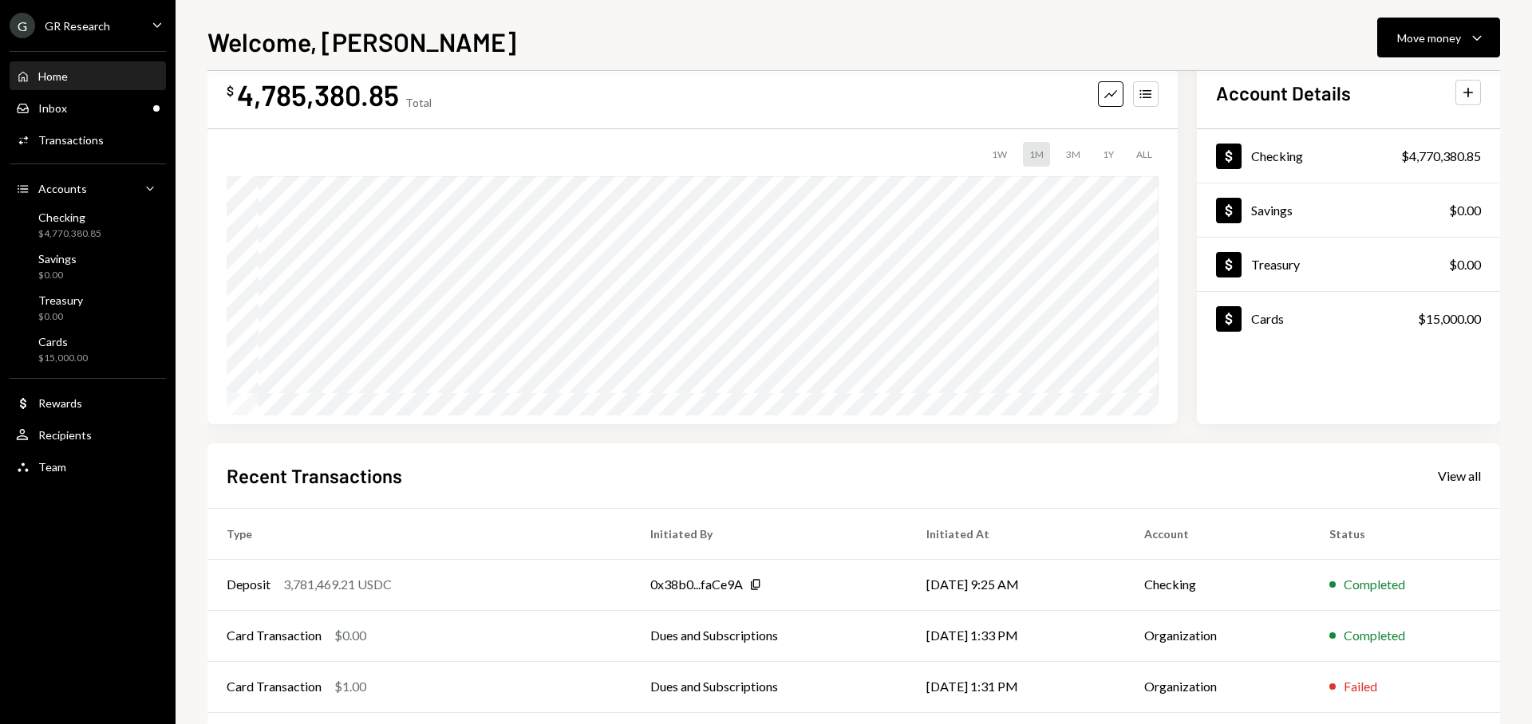
scroll to position [161, 0]
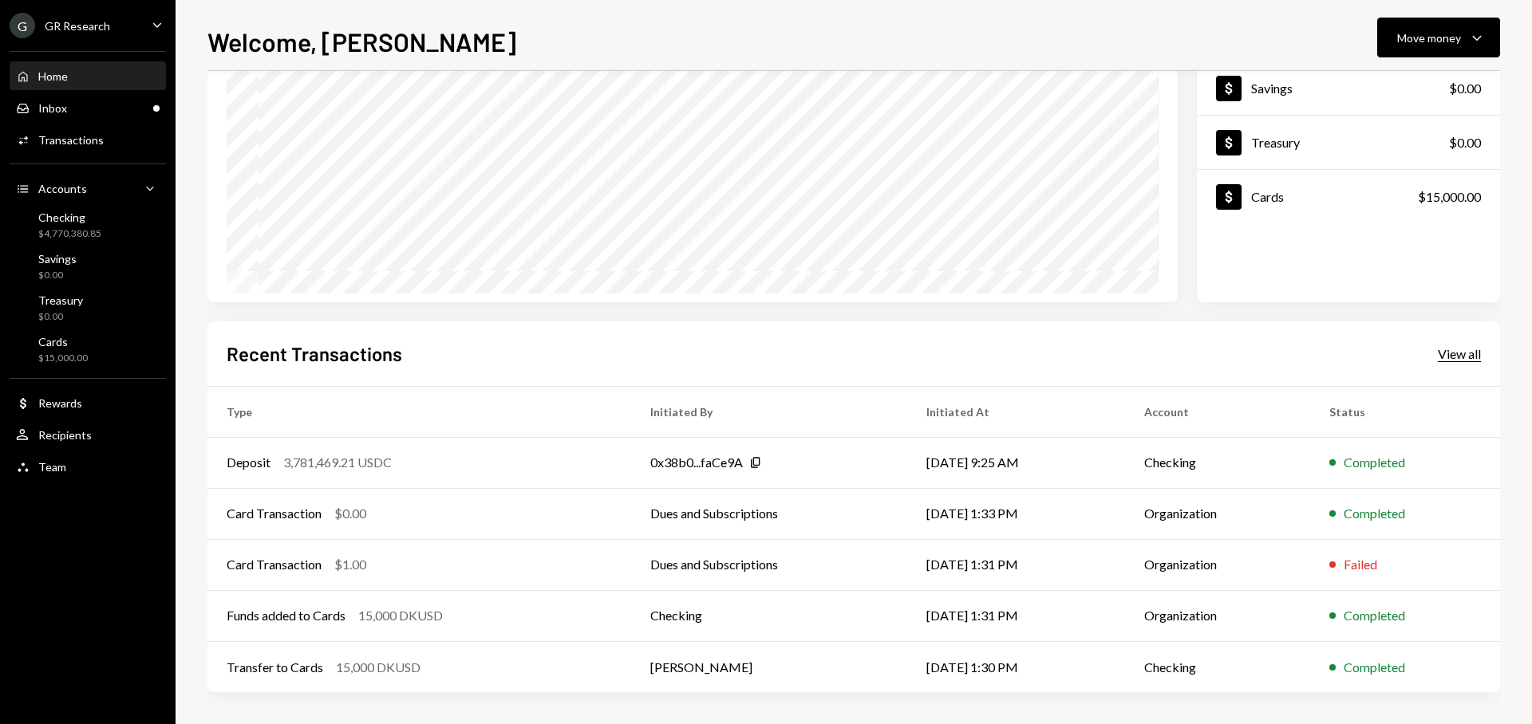
click at [1455, 357] on div "View all" at bounding box center [1459, 354] width 43 height 16
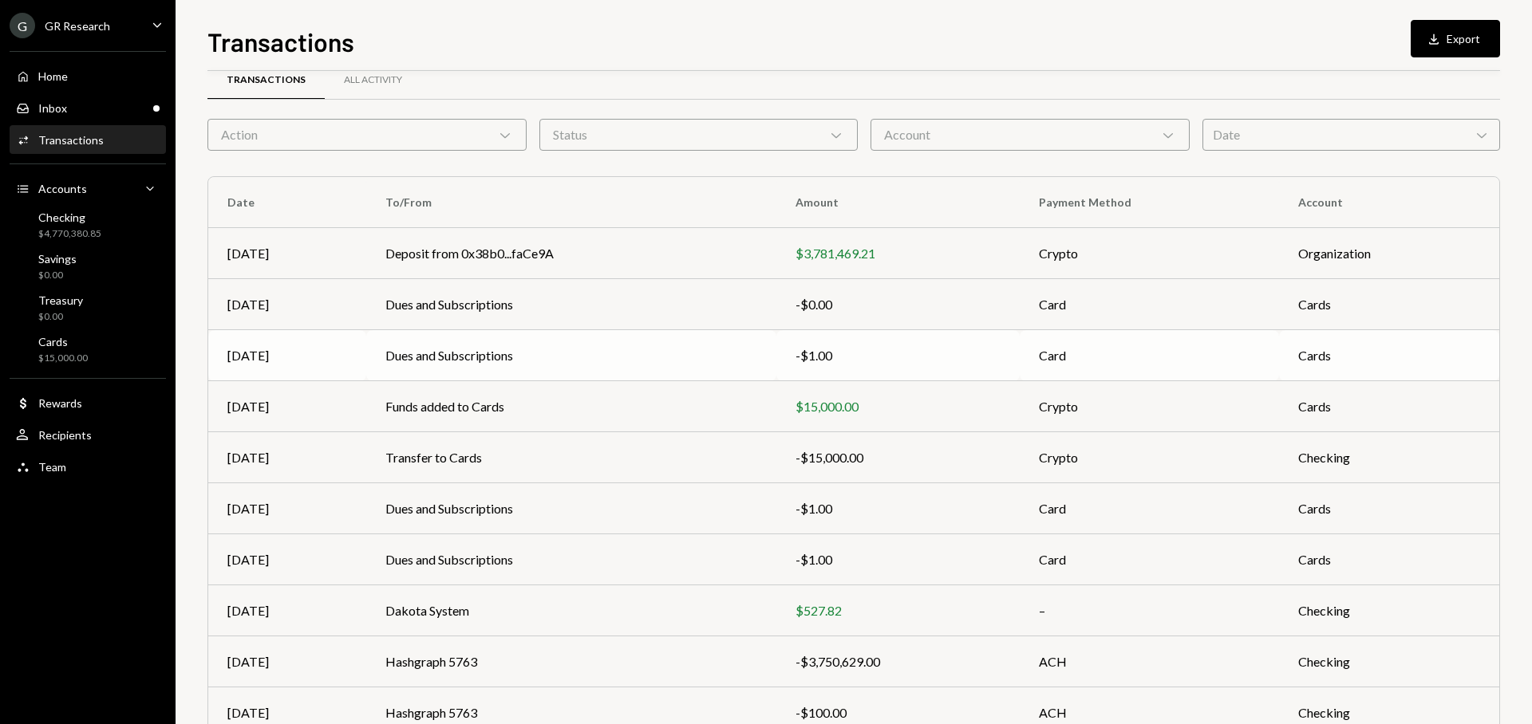
scroll to position [30, 0]
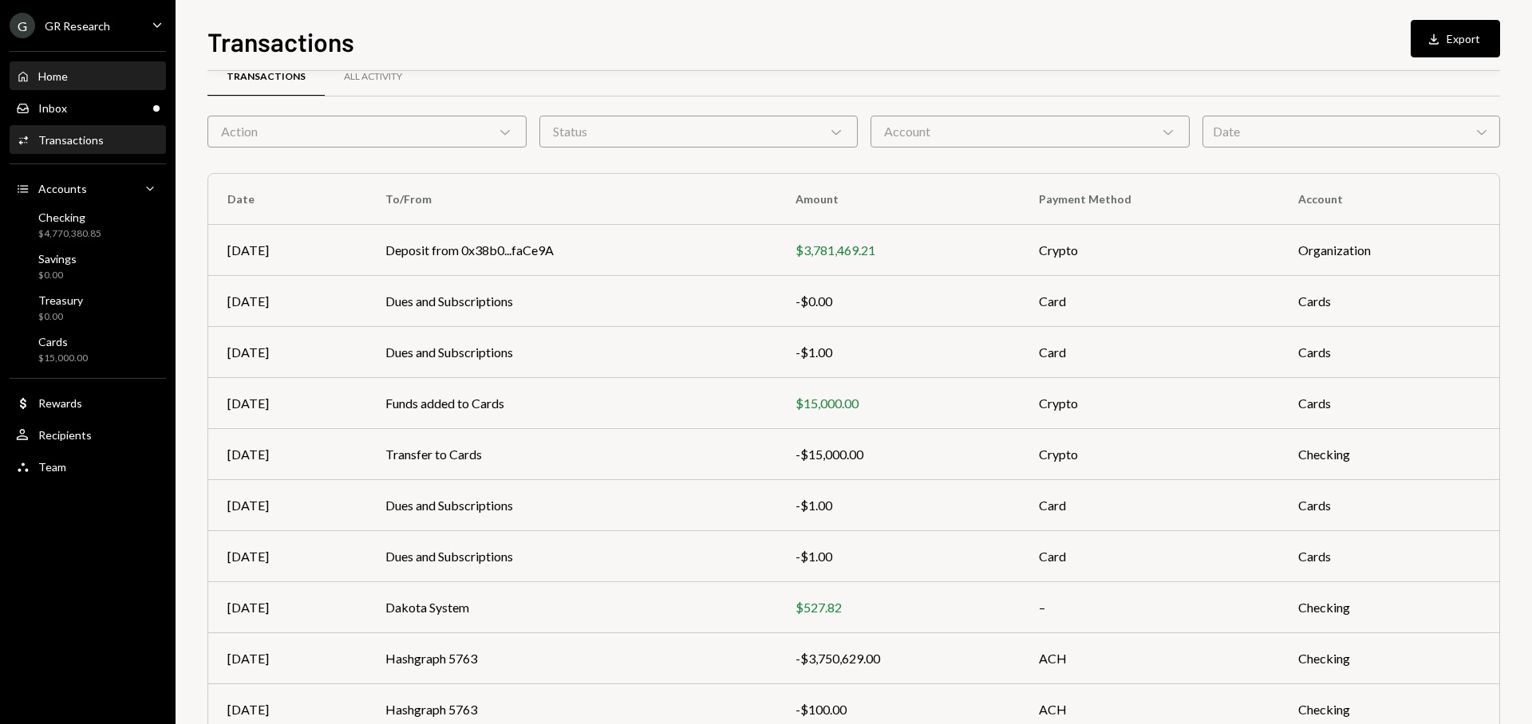
click at [80, 77] on div "Home Home" at bounding box center [88, 76] width 144 height 14
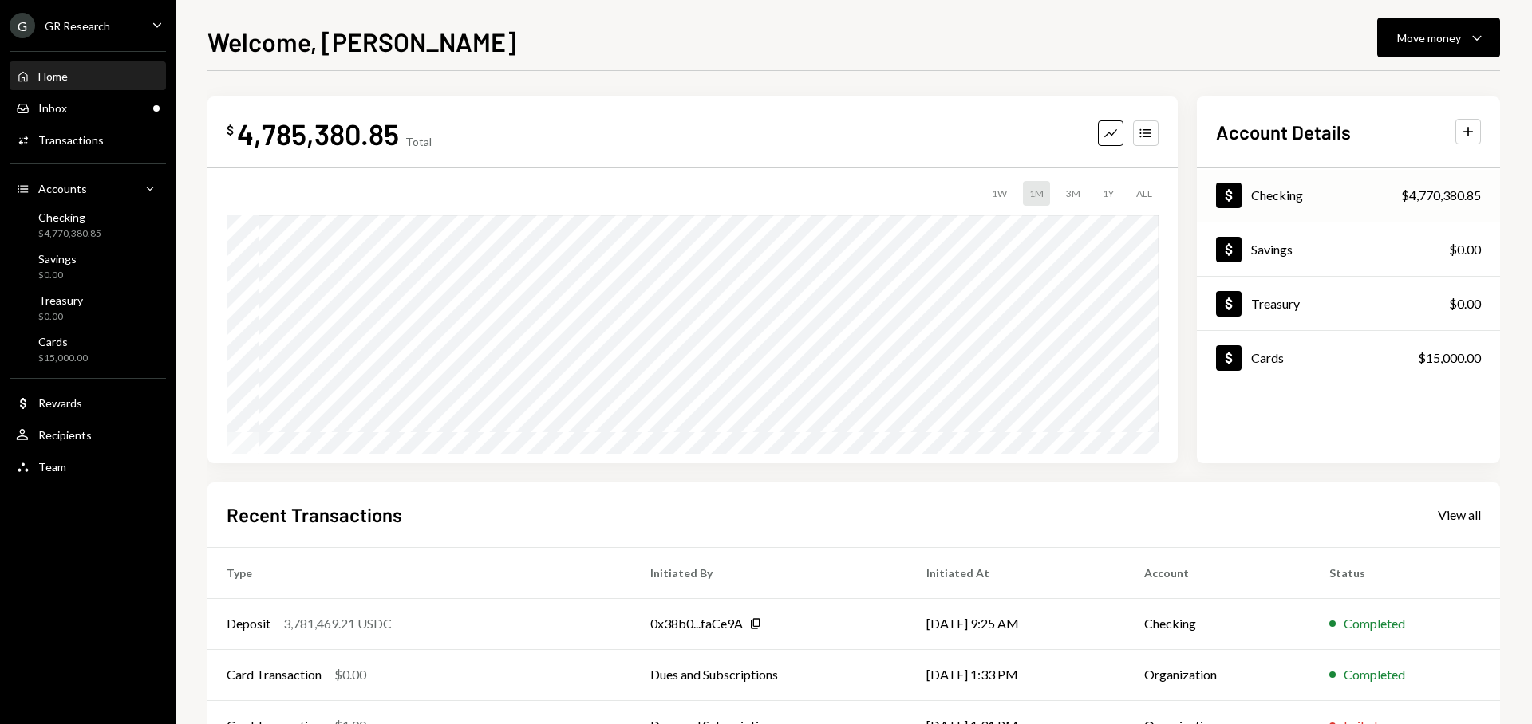
click at [1367, 191] on div "Dollar Checking $4,770,380.85" at bounding box center [1348, 196] width 303 height 52
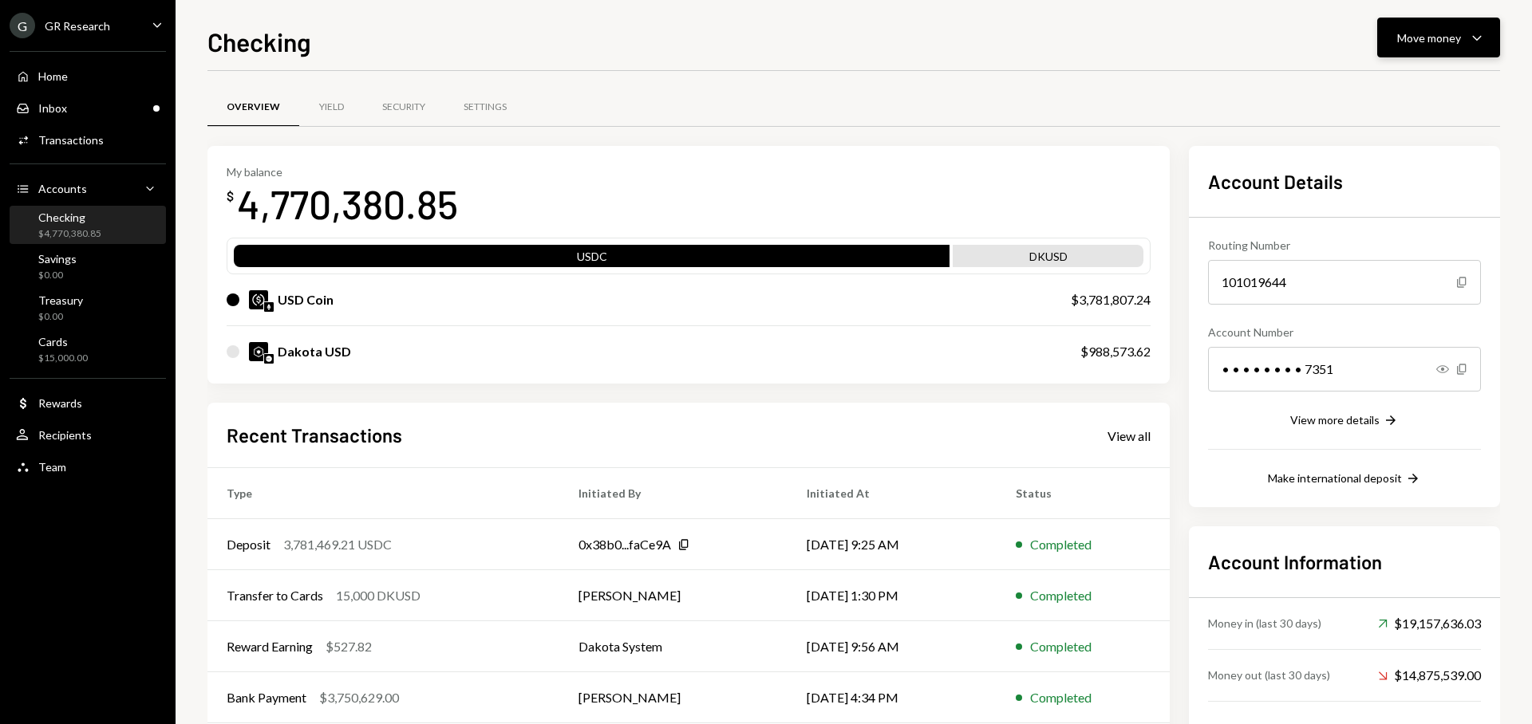
click at [1442, 51] on button "Move money Caret Down" at bounding box center [1438, 38] width 123 height 40
click at [1415, 209] on div "Swap stablecoins" at bounding box center [1426, 207] width 116 height 17
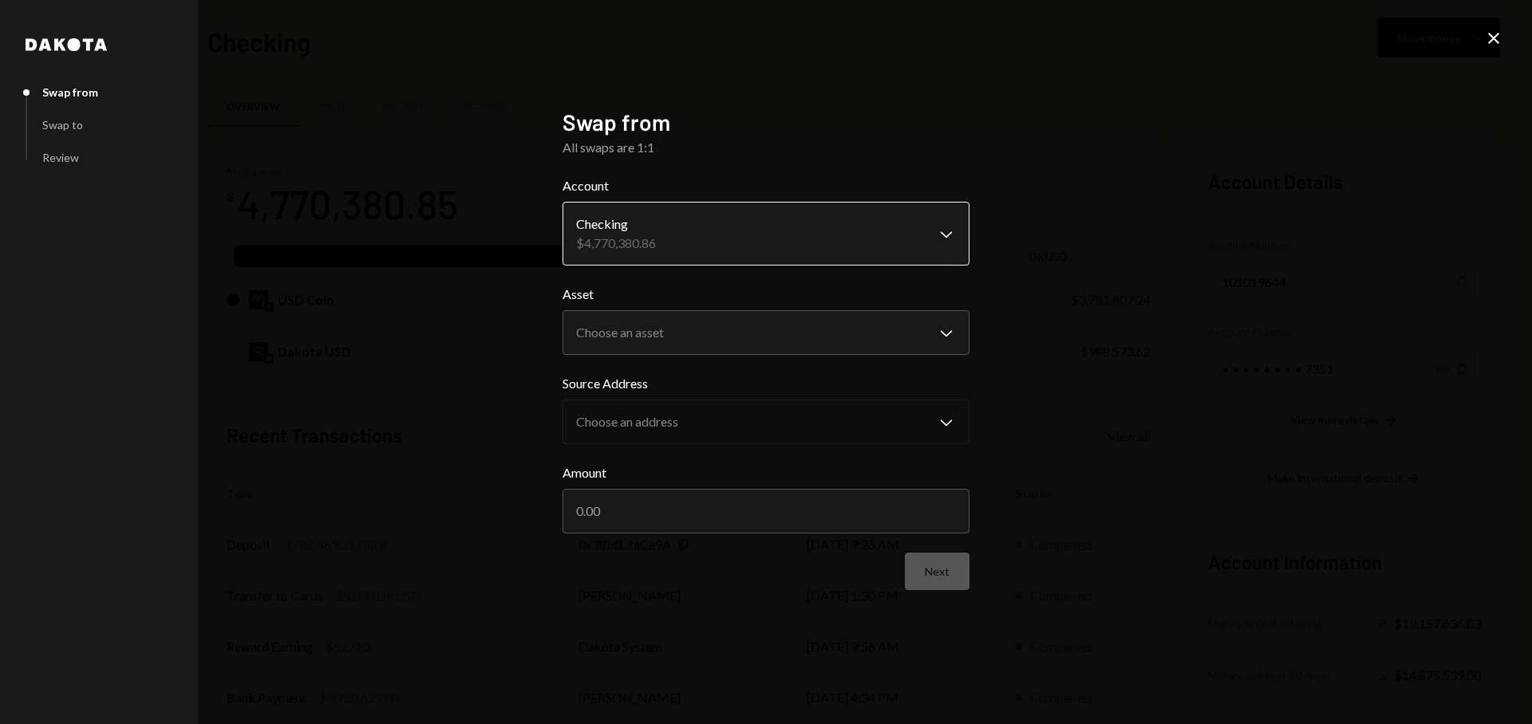
click at [693, 247] on body "G GR Research Caret Down Home Home Inbox Inbox Activities Transactions Accounts…" at bounding box center [766, 362] width 1532 height 724
click at [679, 340] on body "G GR Research Caret Down Home Home Inbox Inbox Activities Transactions Accounts…" at bounding box center [766, 362] width 1532 height 724
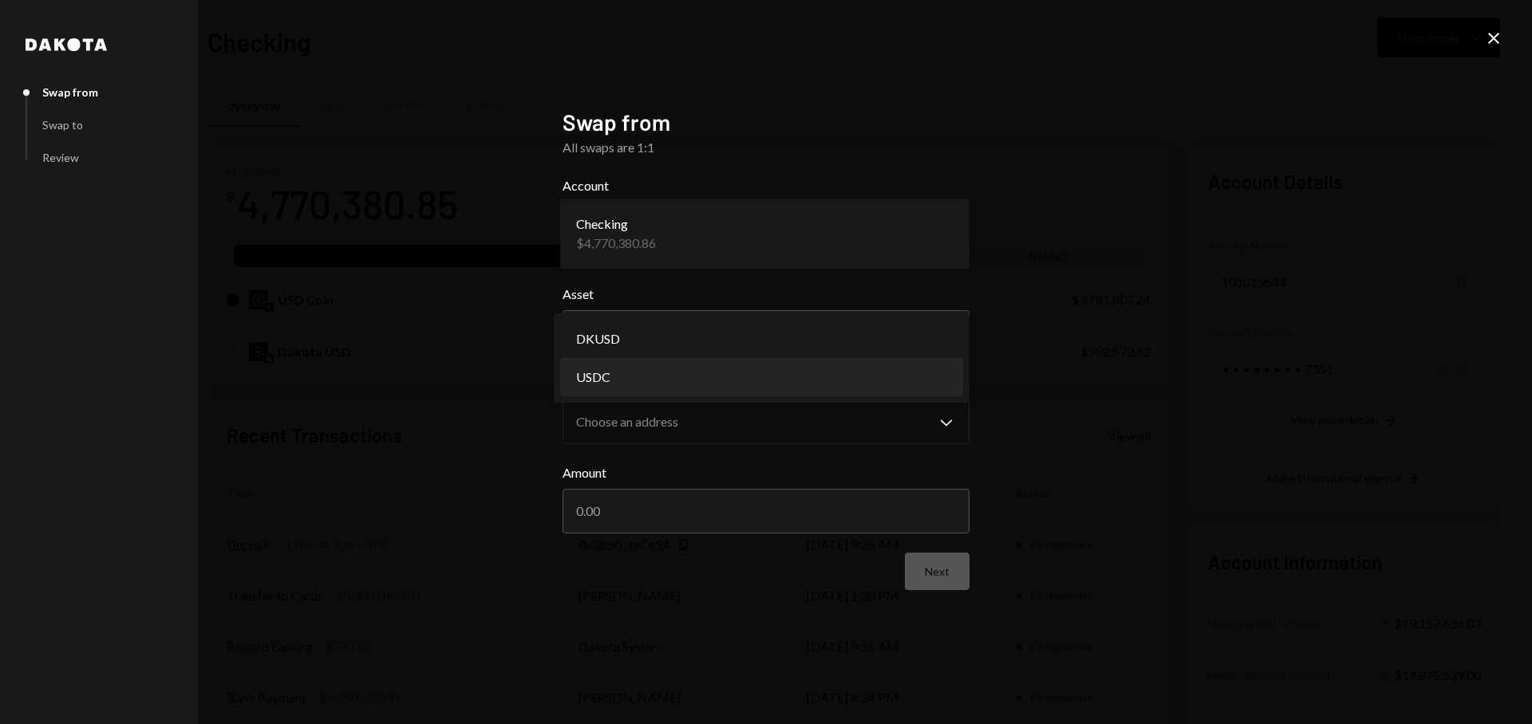
select select "****"
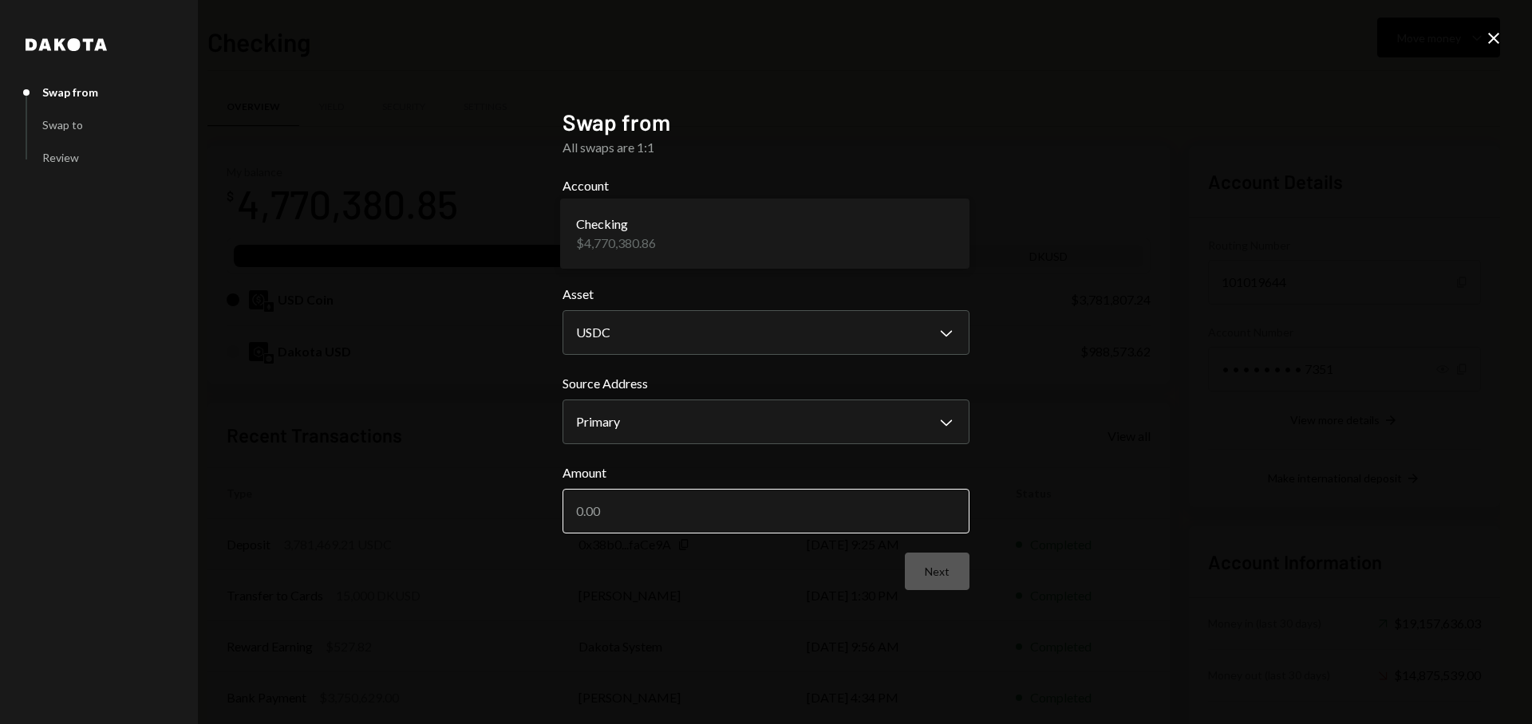
click at [661, 506] on input "Amount" at bounding box center [765, 511] width 407 height 45
paste input "3781369.21"
type input "3781369.21"
click at [1091, 460] on div "**********" at bounding box center [766, 362] width 1532 height 724
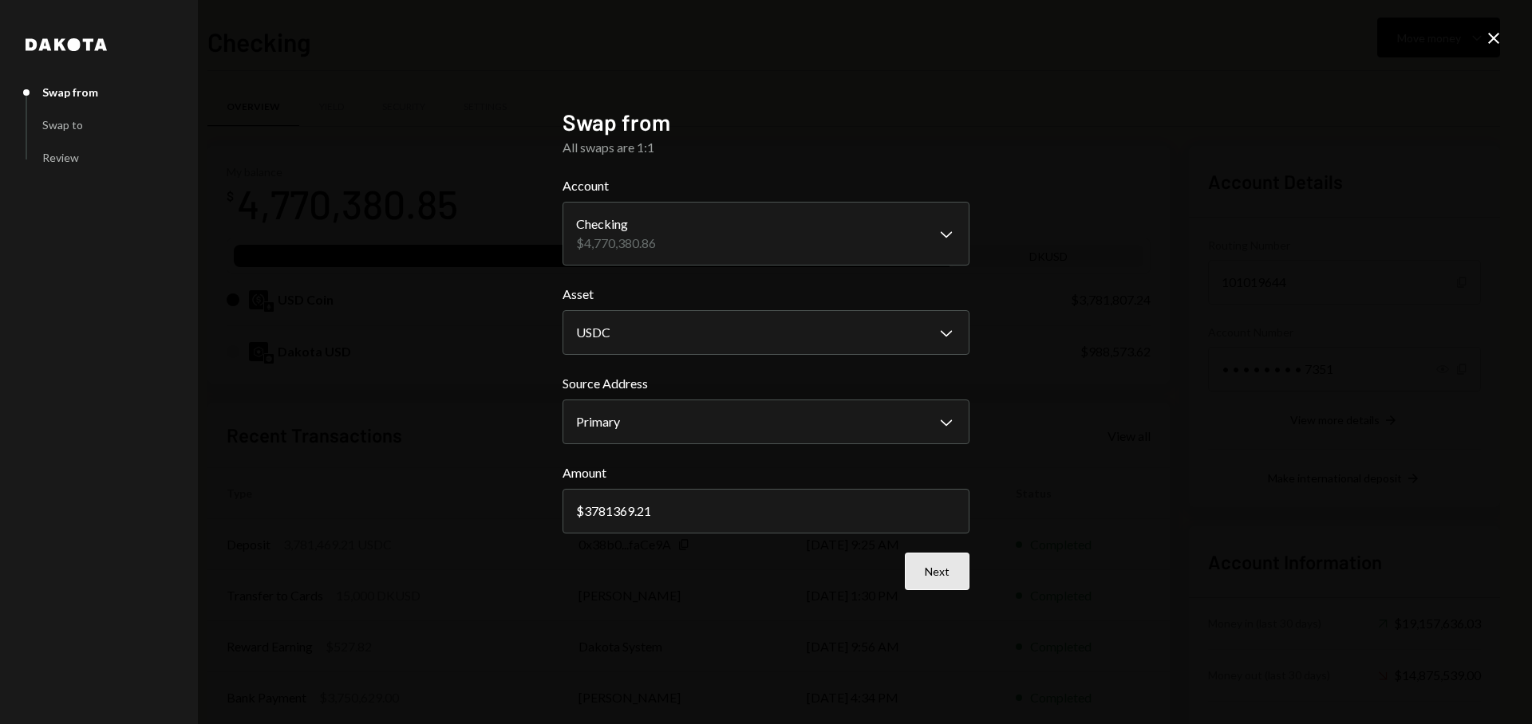
click at [953, 570] on button "Next" at bounding box center [937, 571] width 65 height 37
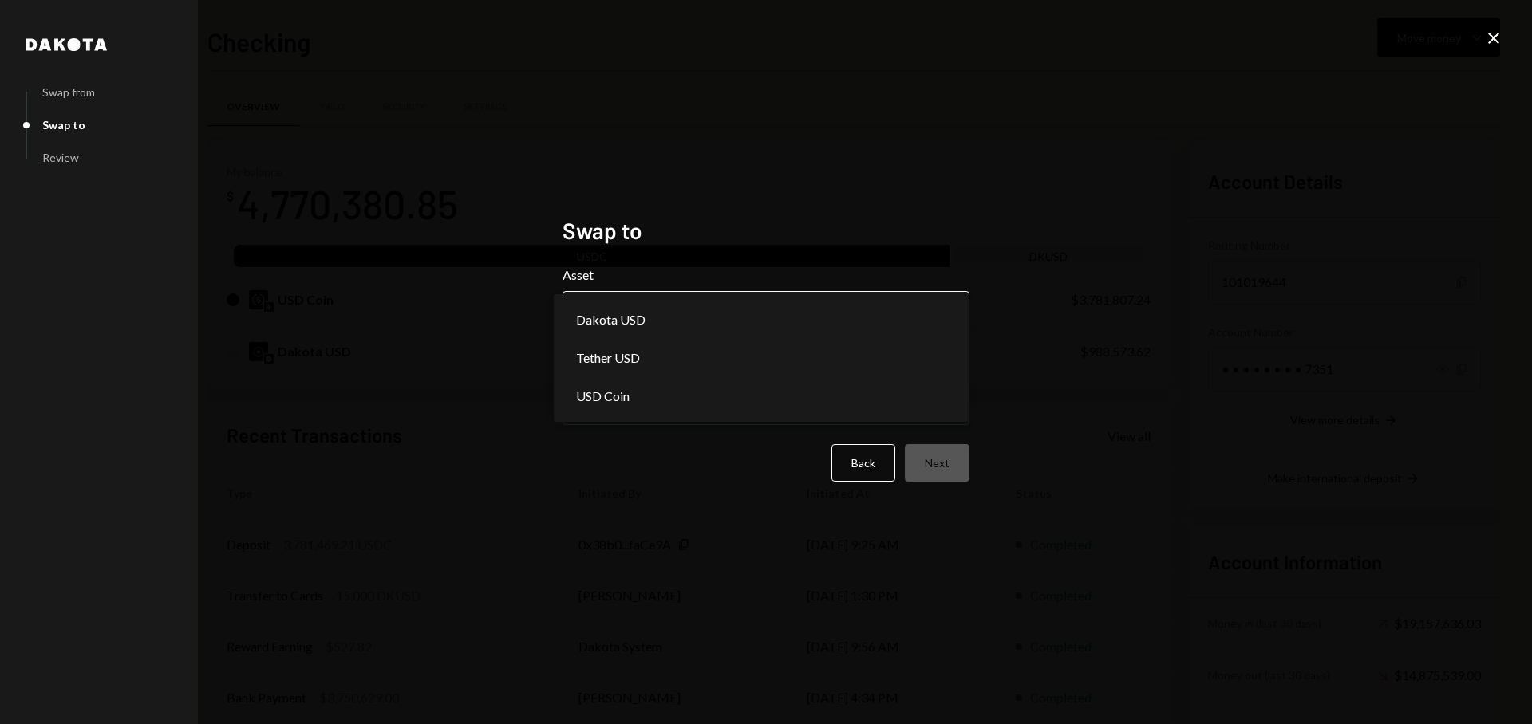
click at [847, 325] on body "G GR Research Caret Down Home Home Inbox Inbox Activities Transactions Accounts…" at bounding box center [766, 362] width 1532 height 724
select select "*****"
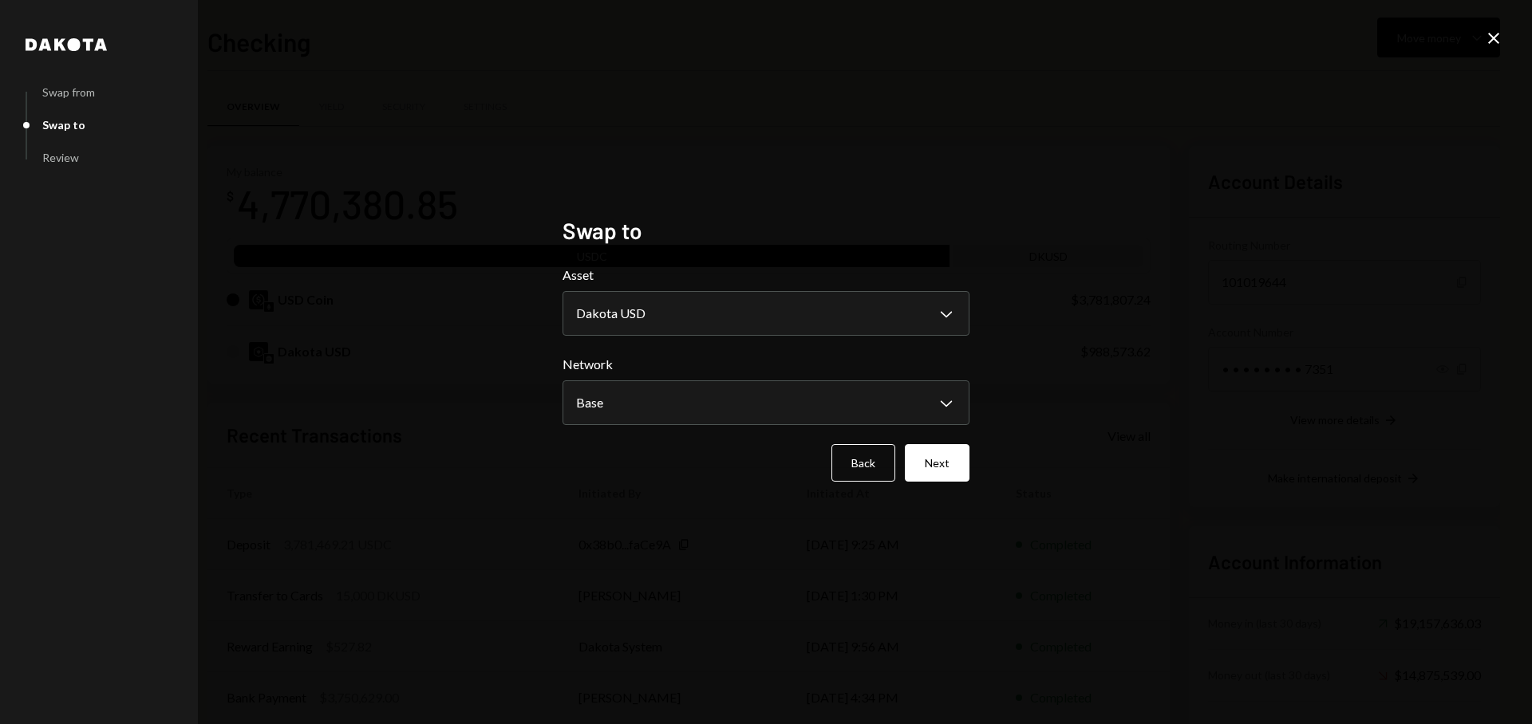
click at [955, 474] on button "Next" at bounding box center [937, 462] width 65 height 37
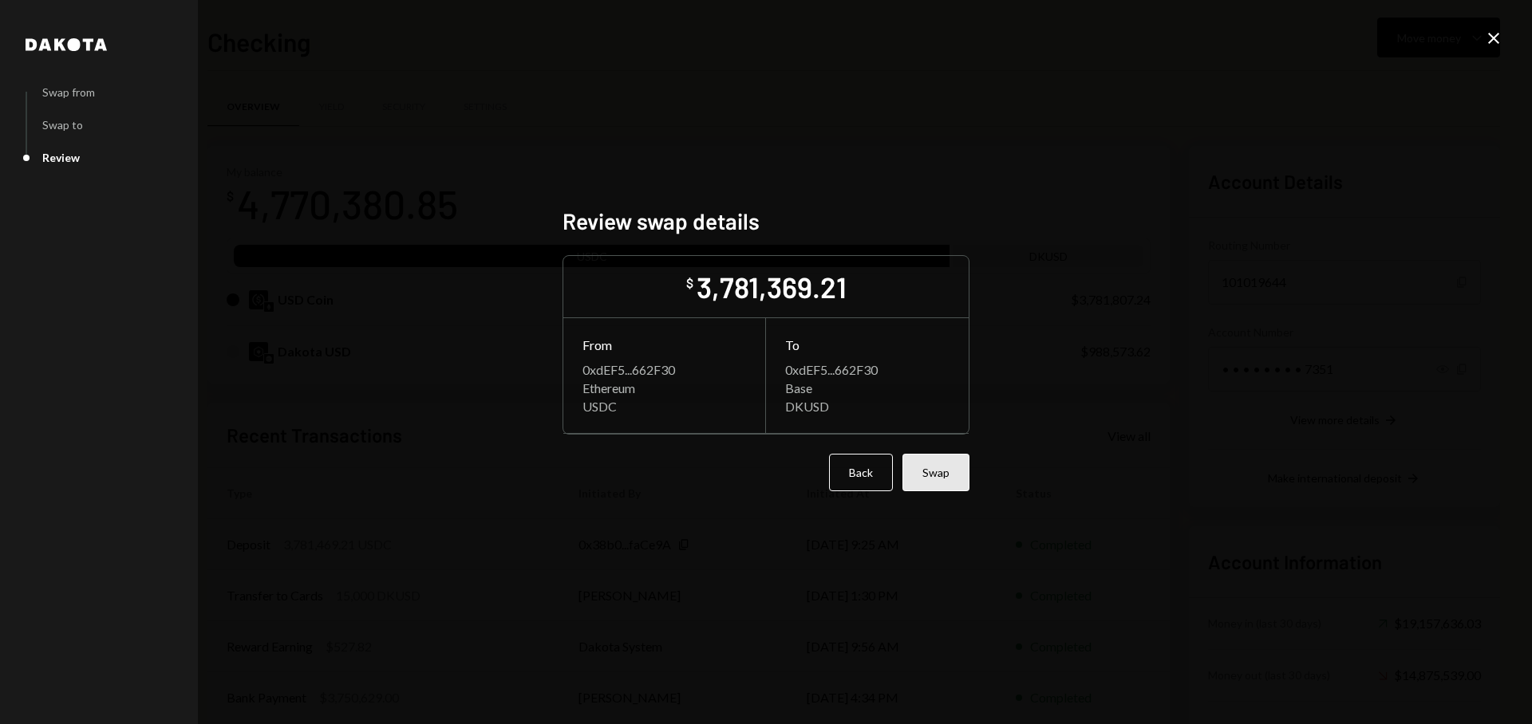
click at [955, 474] on button "Swap" at bounding box center [935, 472] width 67 height 37
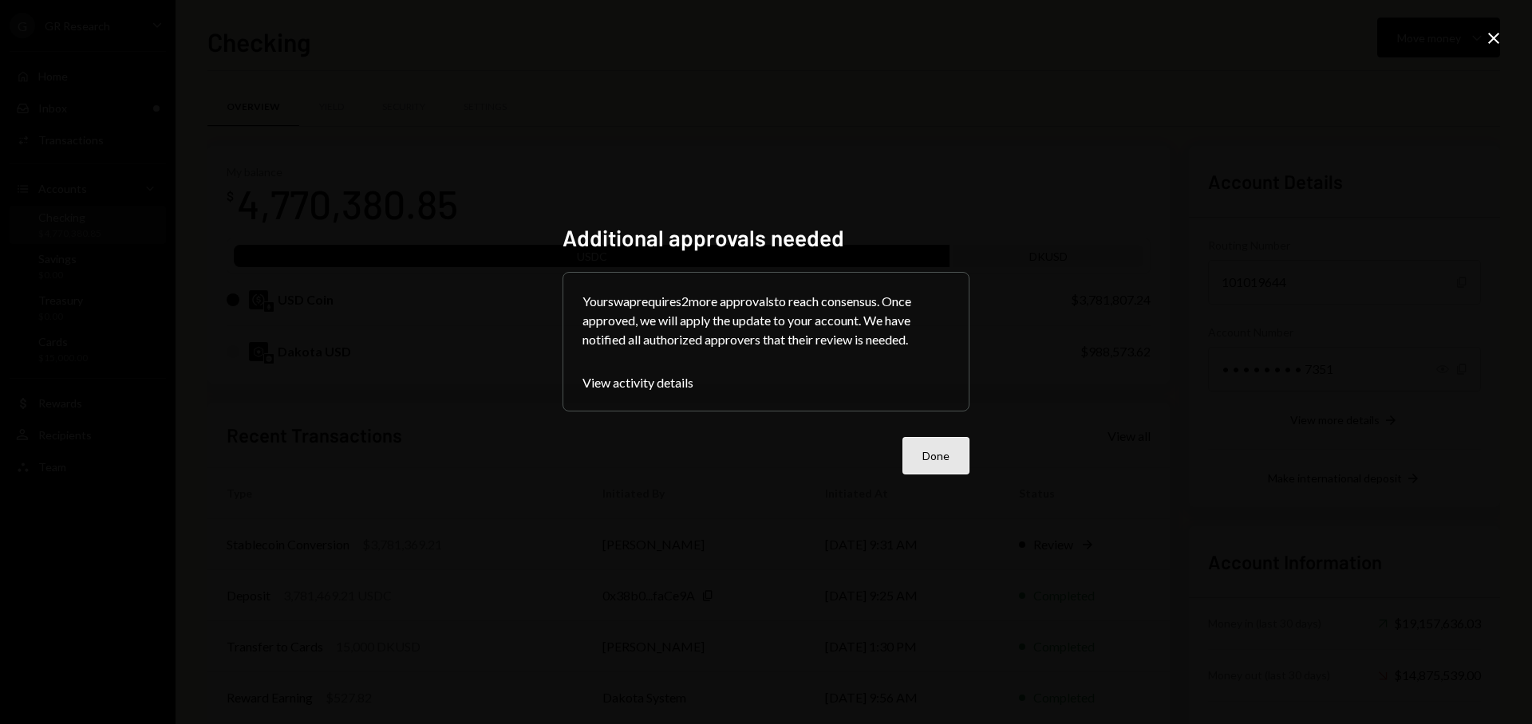
click at [942, 461] on button "Done" at bounding box center [935, 455] width 67 height 37
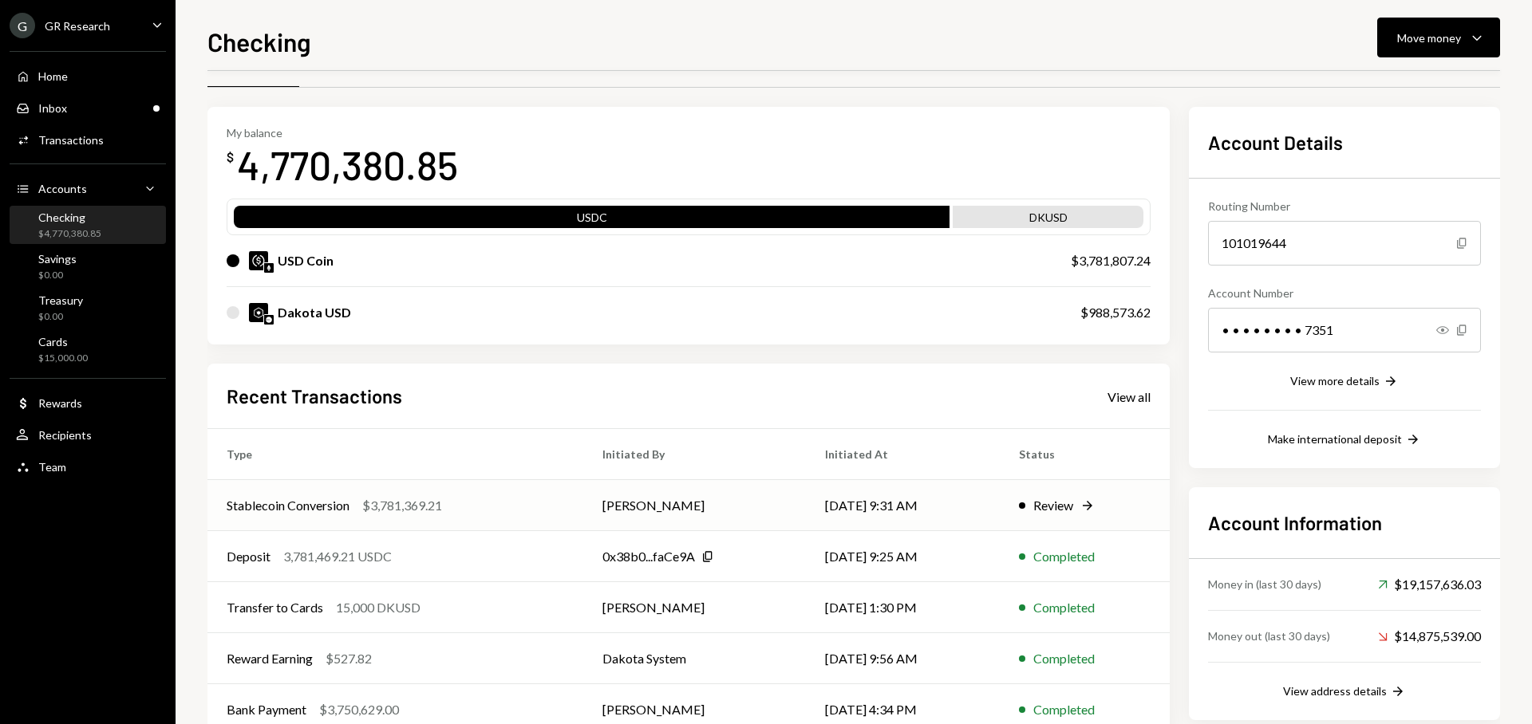
scroll to position [82, 0]
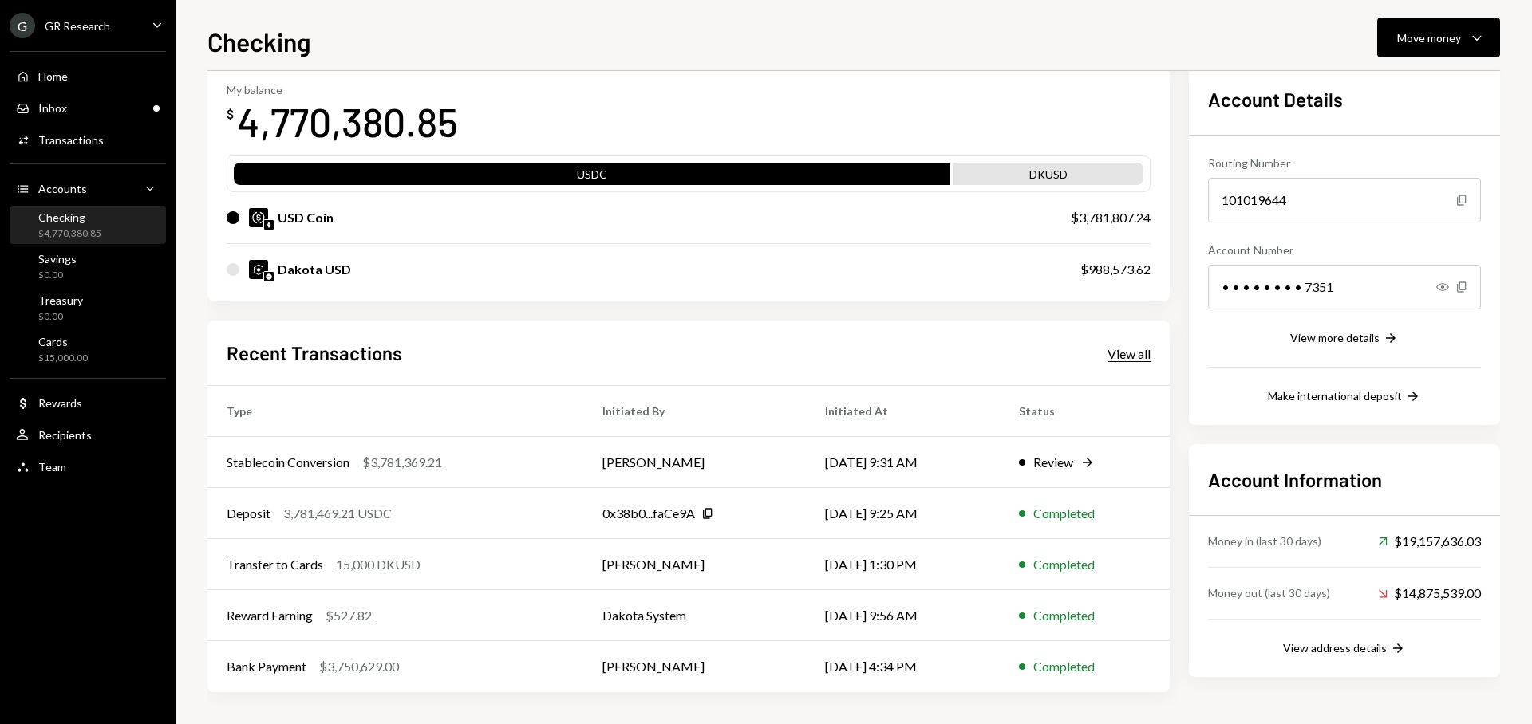
click at [1130, 352] on div "View all" at bounding box center [1128, 354] width 43 height 16
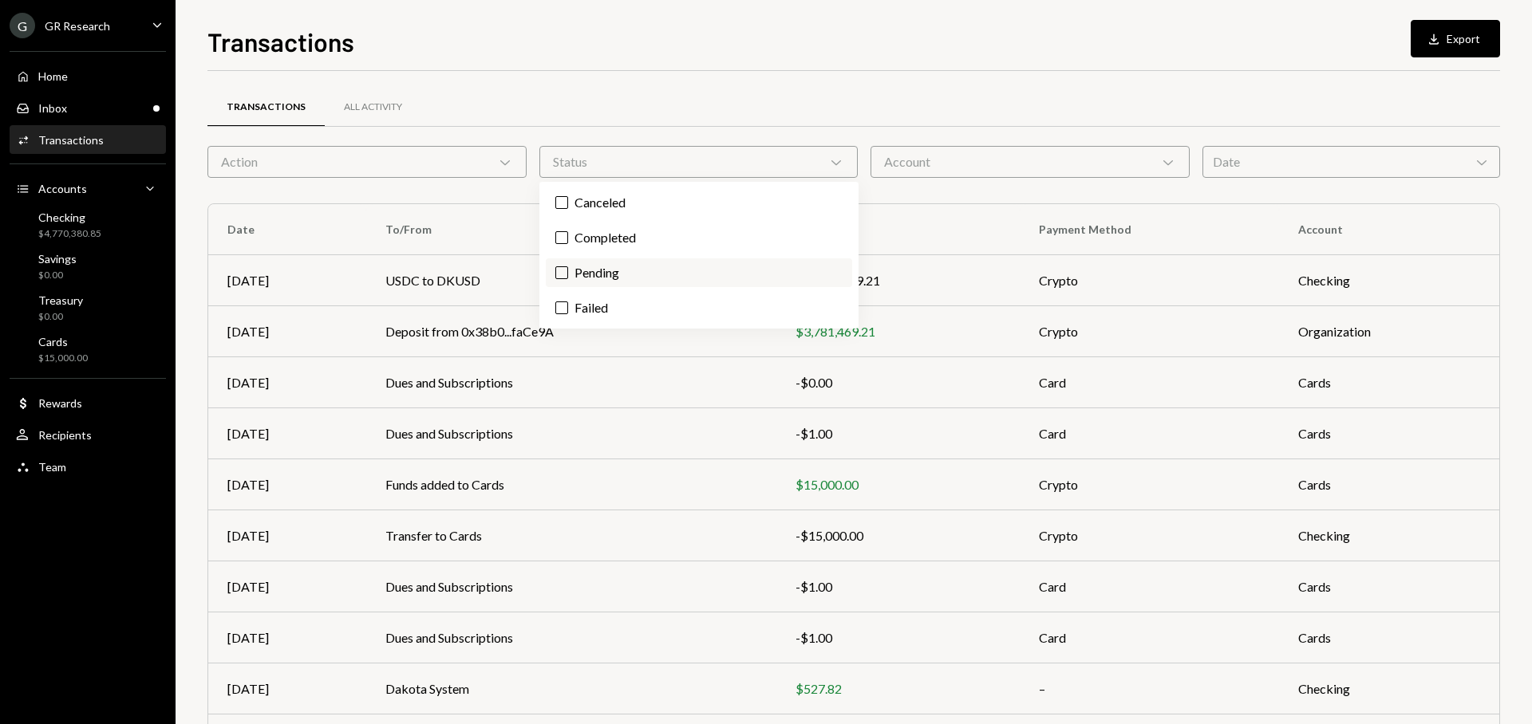
click at [616, 268] on label "Pending" at bounding box center [699, 273] width 306 height 29
click at [568, 268] on button "Pending" at bounding box center [561, 272] width 13 height 13
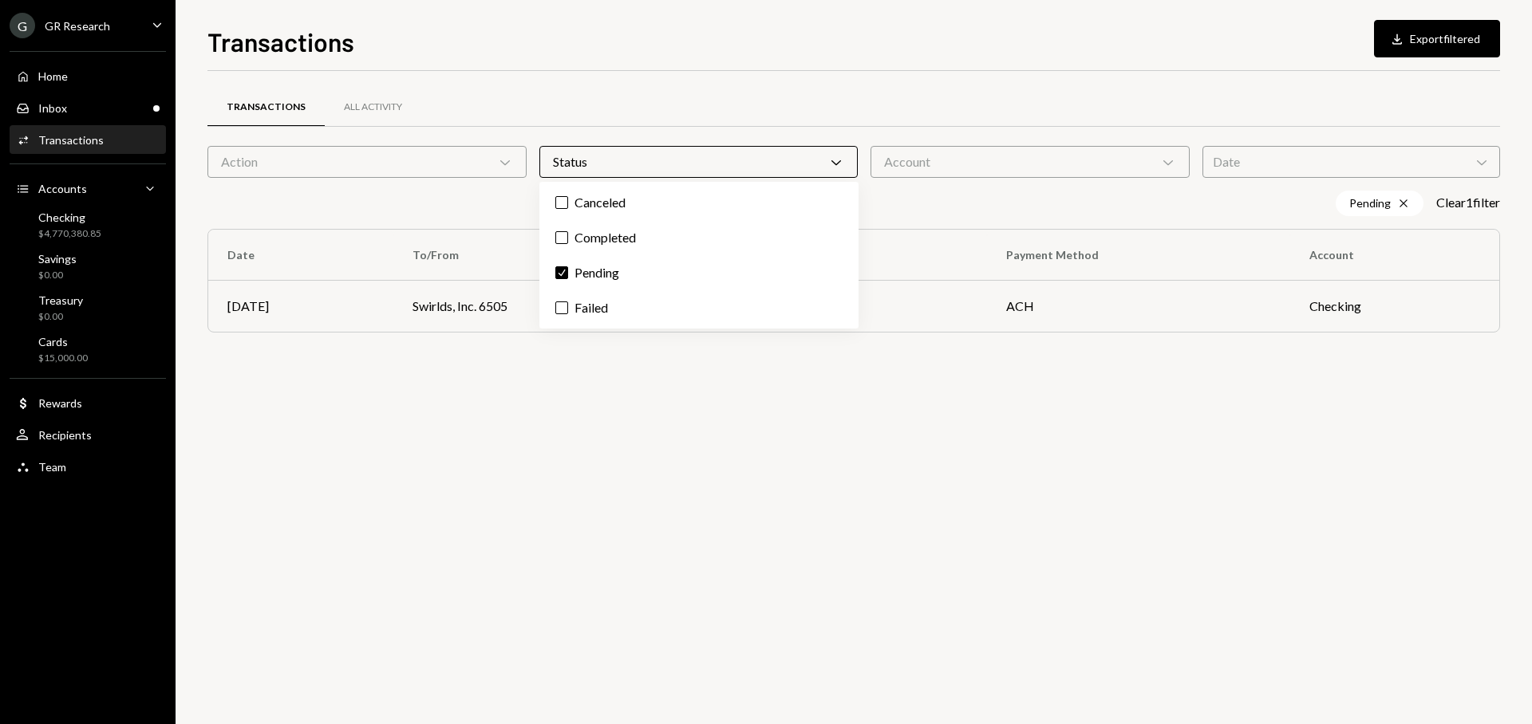
click at [645, 422] on div "Transactions All Activity Action Chevron Down Status Chevron Down Account Chevr…" at bounding box center [853, 397] width 1293 height 653
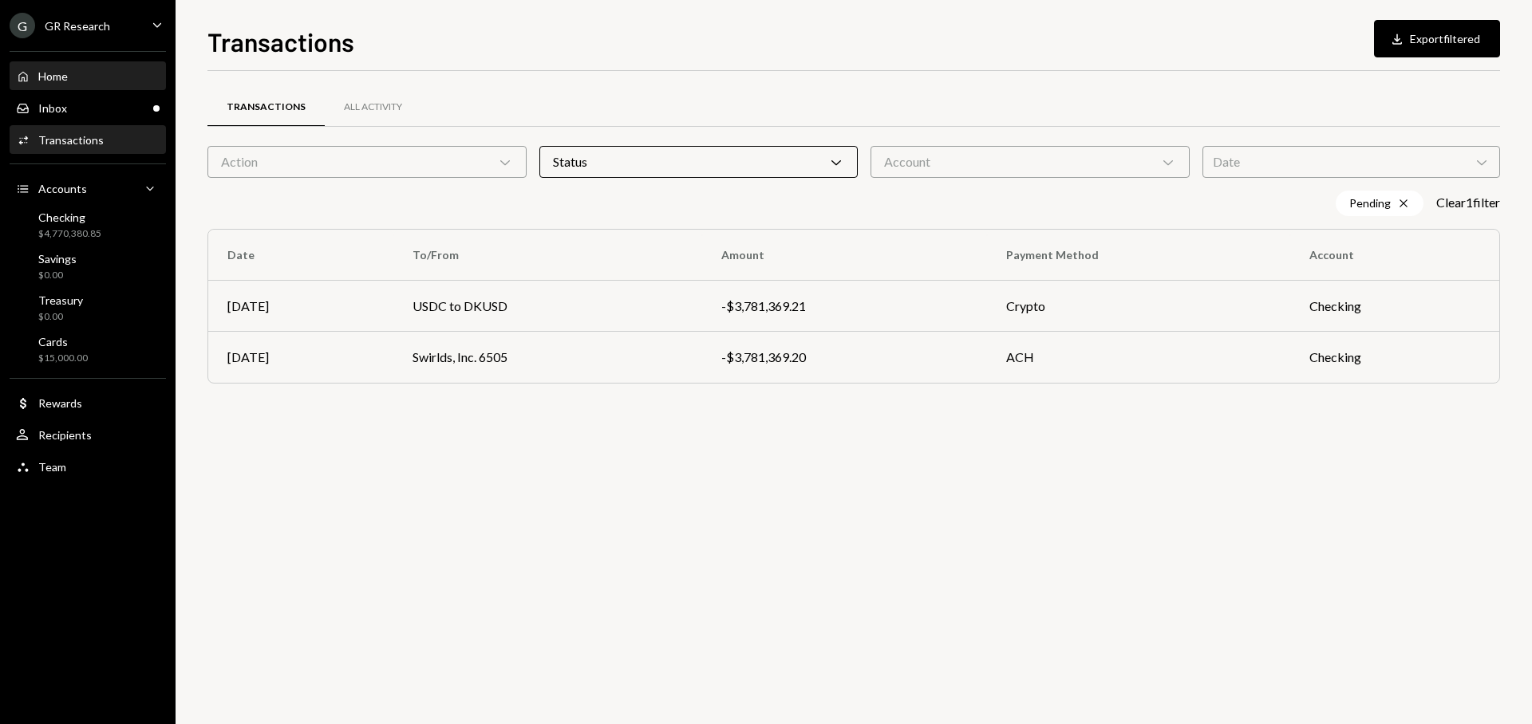
click at [109, 77] on div "Home Home" at bounding box center [88, 76] width 144 height 14
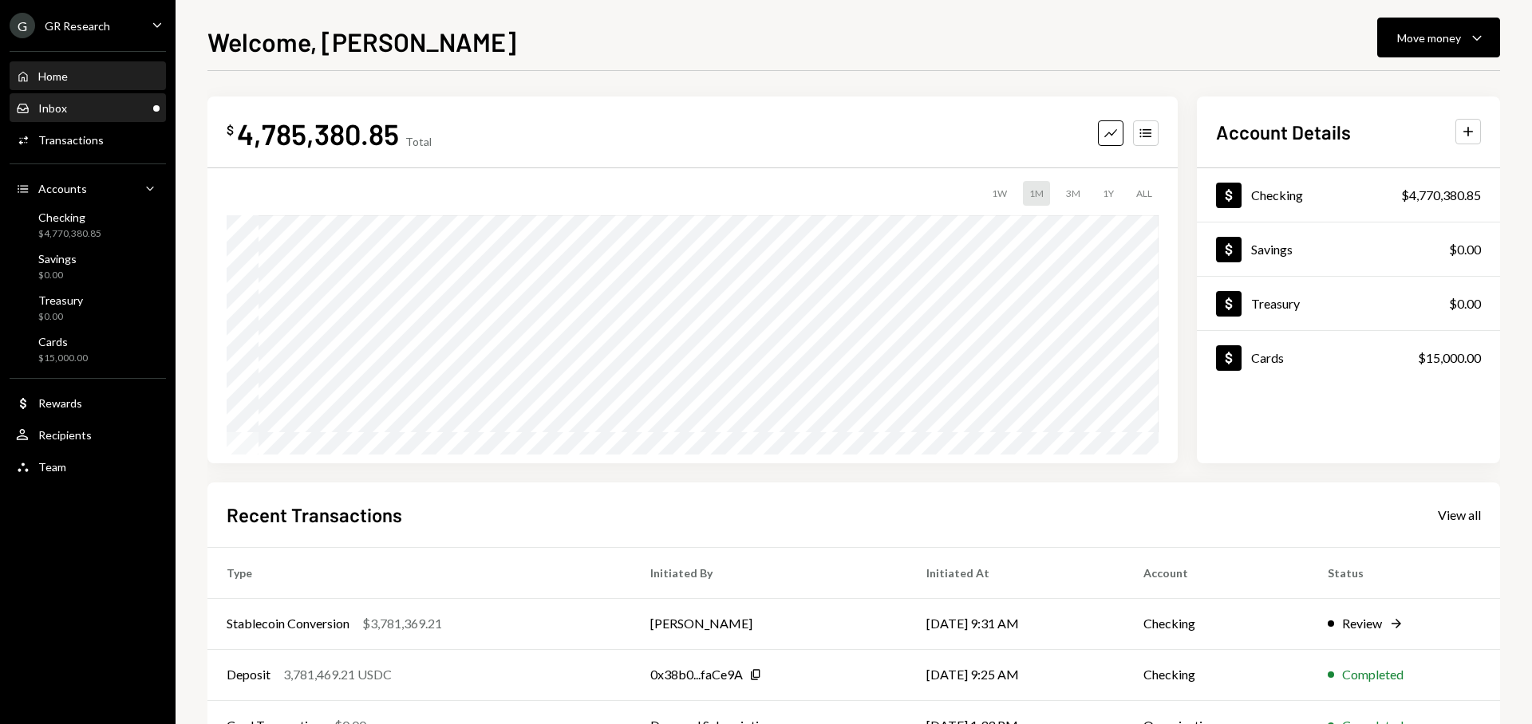
click at [140, 106] on div "Inbox Inbox" at bounding box center [88, 108] width 144 height 14
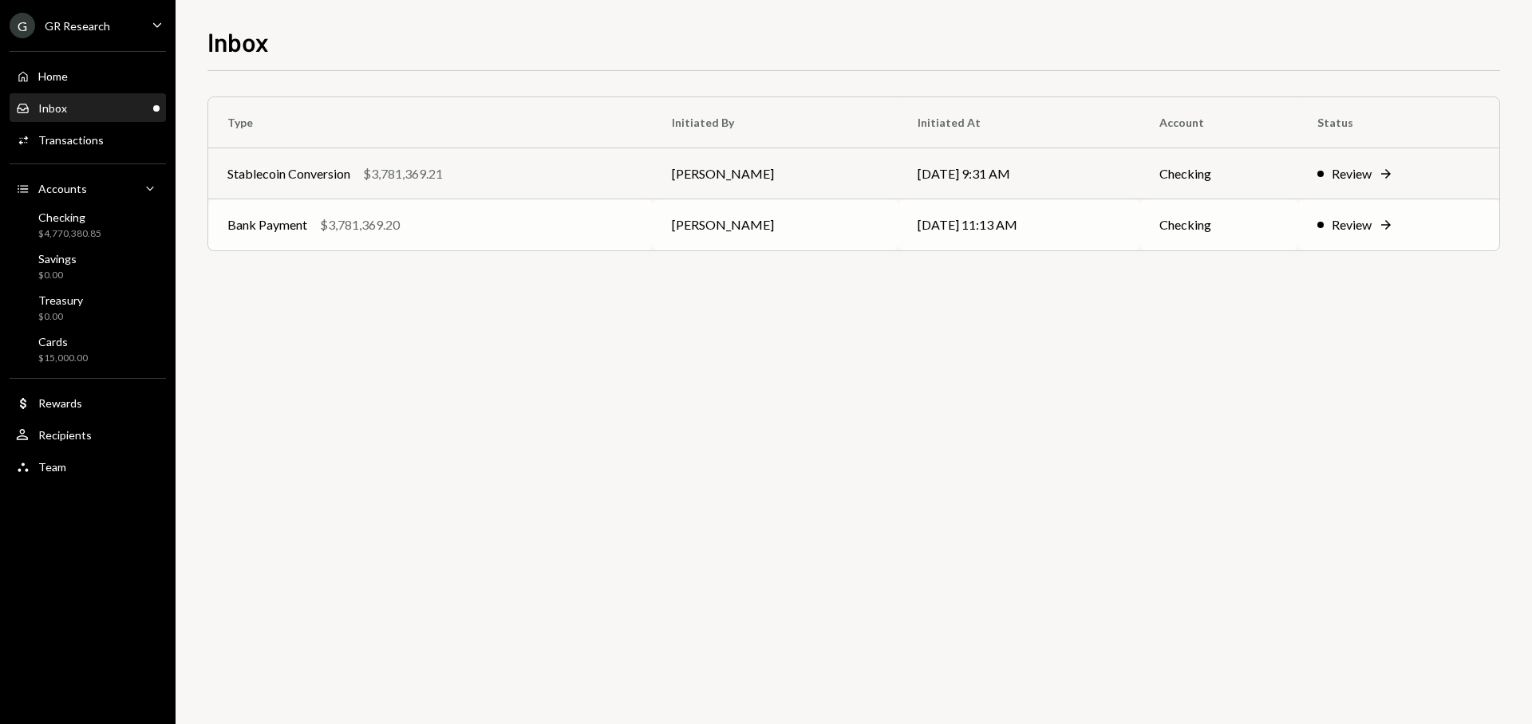
click at [1122, 225] on td "[DATE] 11:13 AM" at bounding box center [1019, 224] width 242 height 51
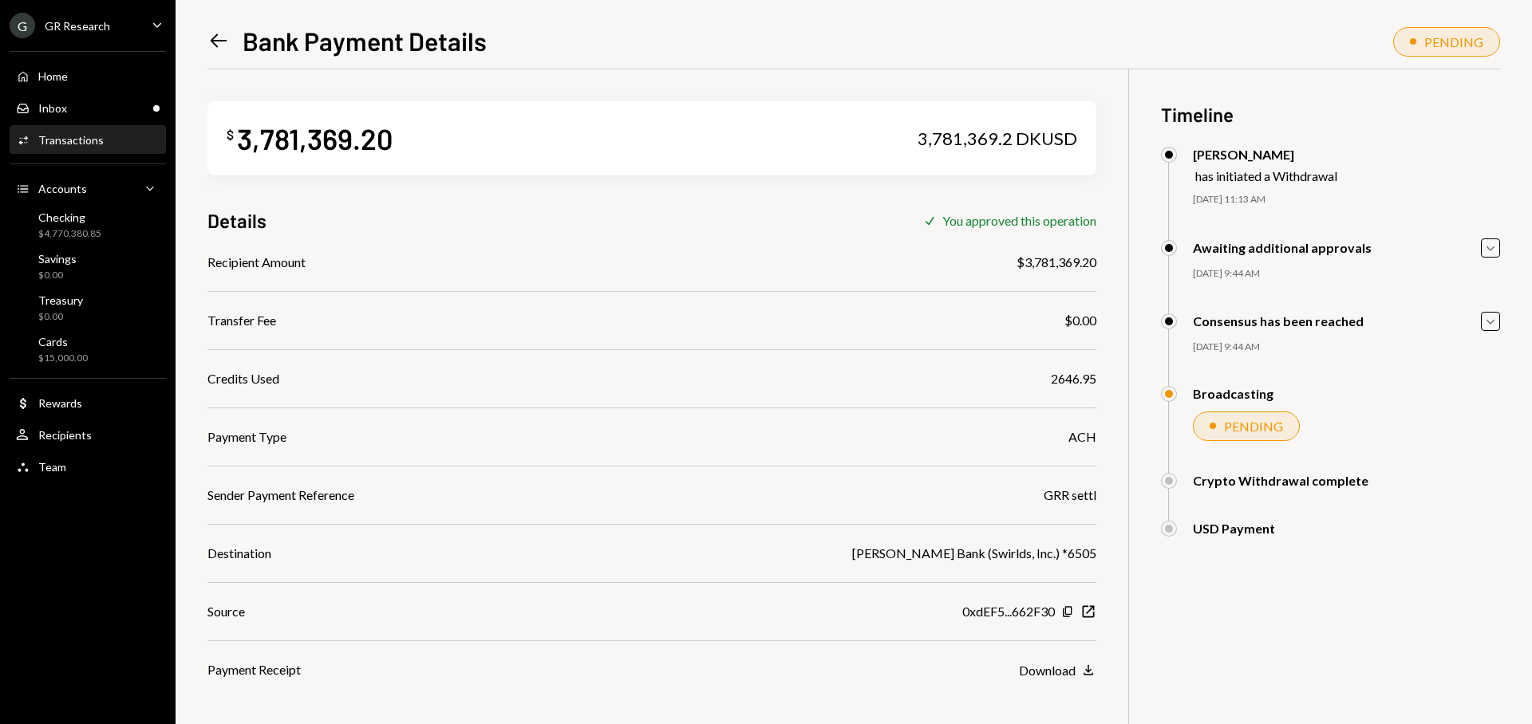
click at [1270, 428] on div "PENDING" at bounding box center [1253, 426] width 59 height 15
click at [210, 43] on icon "Left Arrow" at bounding box center [218, 41] width 22 height 22
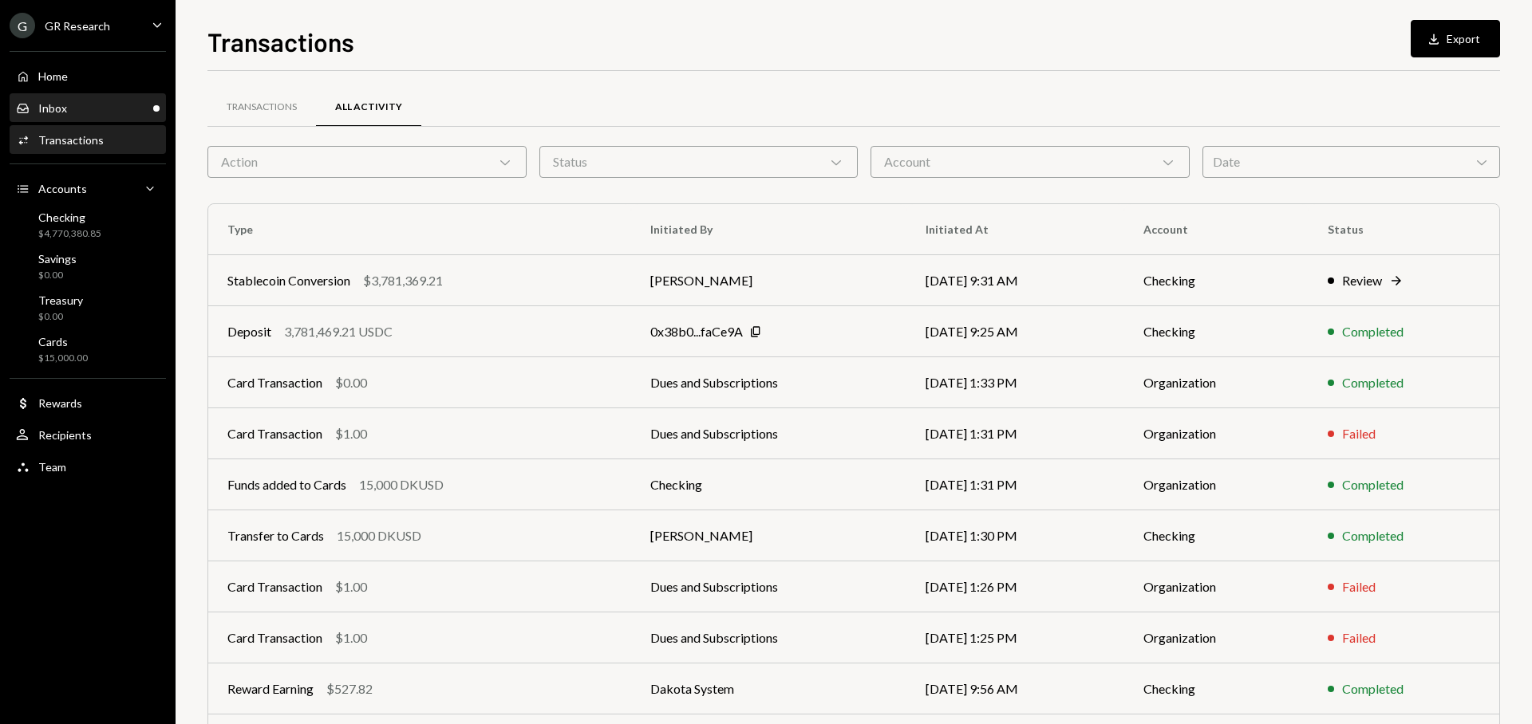
click at [119, 120] on div "Inbox Inbox" at bounding box center [88, 108] width 144 height 27
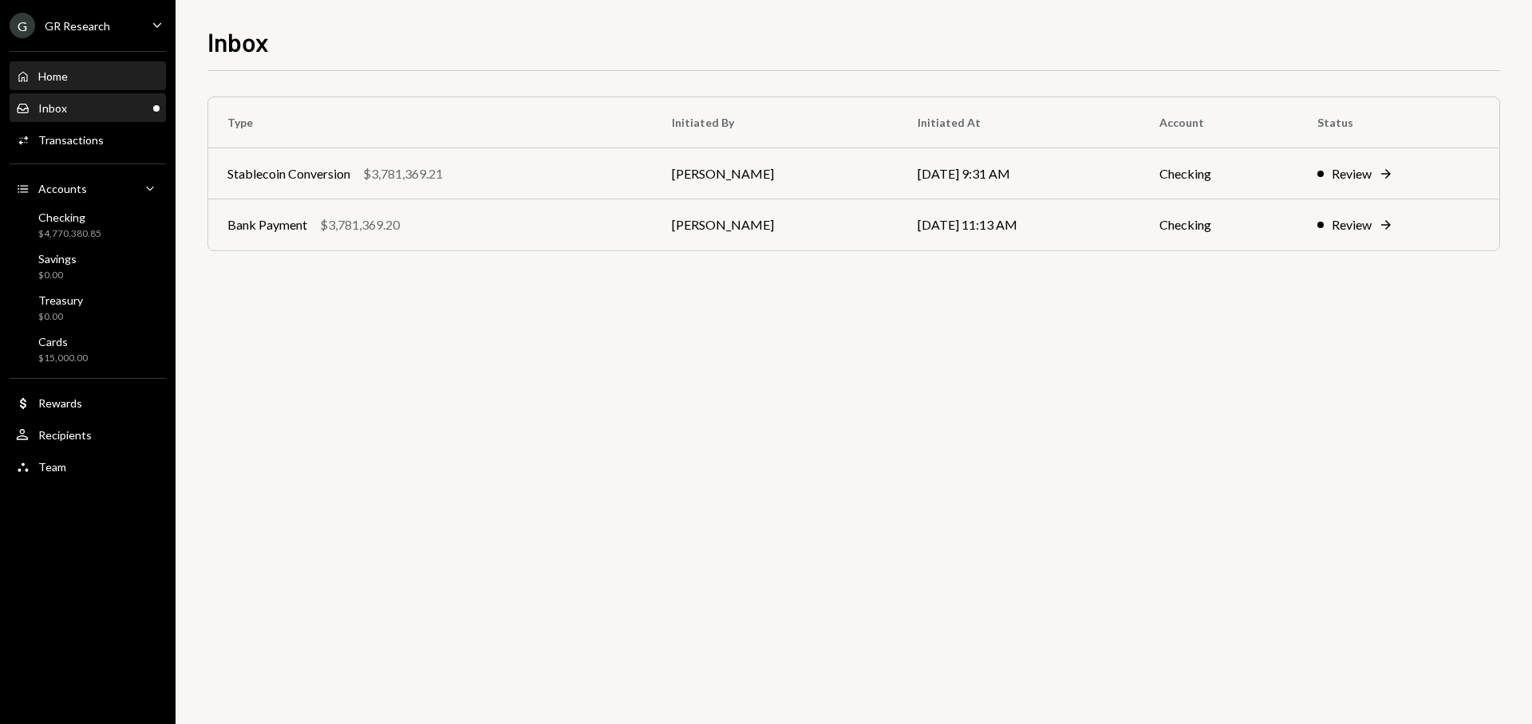
click at [116, 74] on div "Home Home" at bounding box center [88, 76] width 144 height 14
